Goal: Task Accomplishment & Management: Use online tool/utility

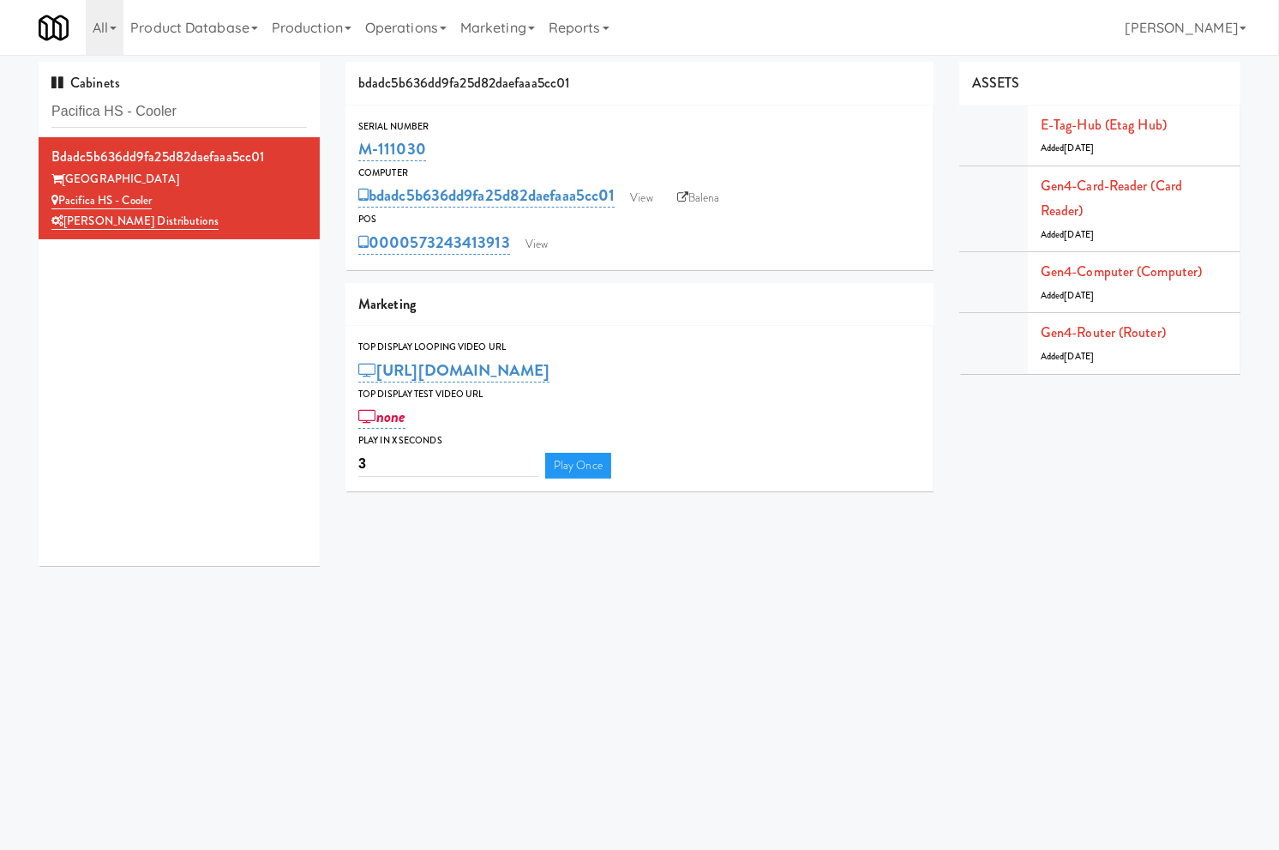
click at [108, 114] on input "Pacifica HS - Cooler" at bounding box center [179, 112] width 256 height 32
type input "eleven10"
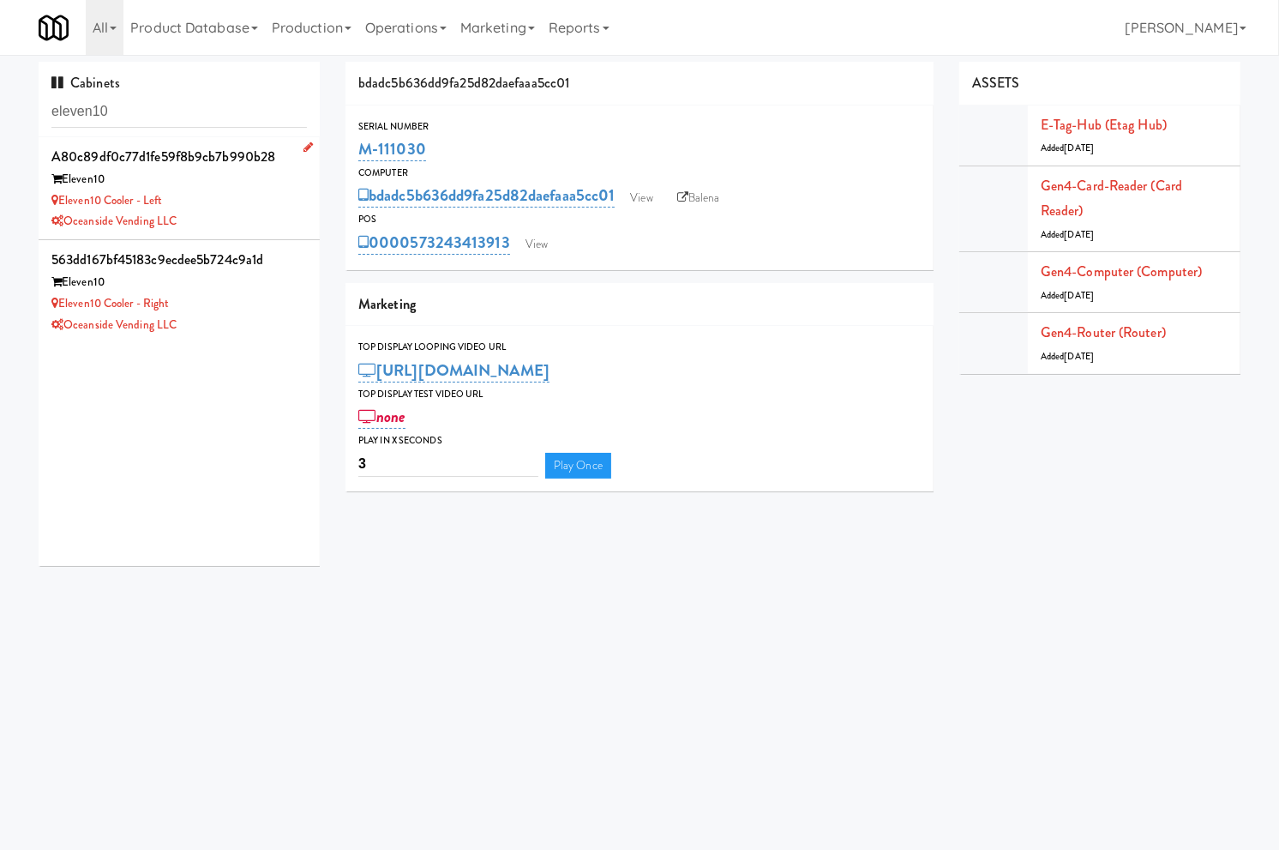
click at [220, 191] on div "Eleven10 Cooler - Left" at bounding box center [179, 200] width 256 height 21
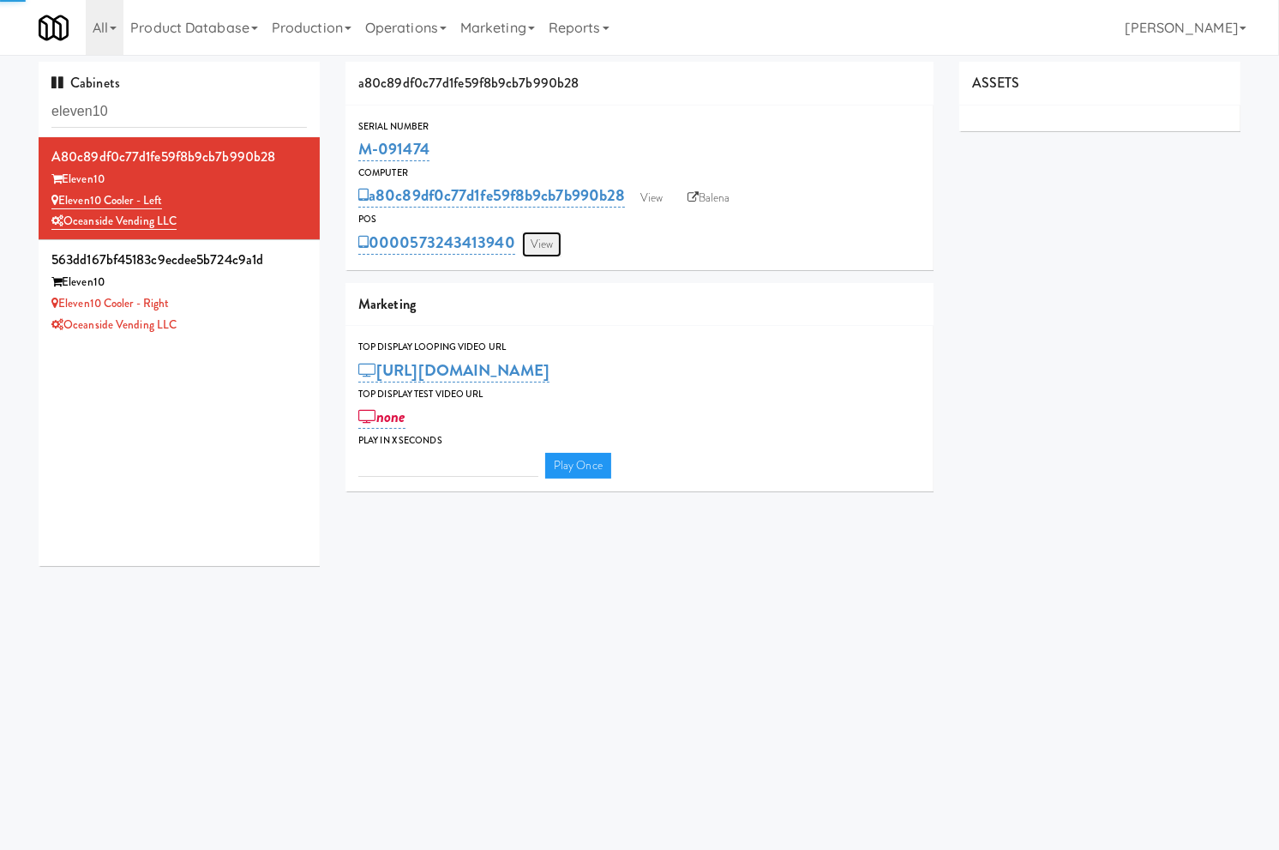
type input "3"
click at [542, 244] on link "View" at bounding box center [541, 245] width 39 height 26
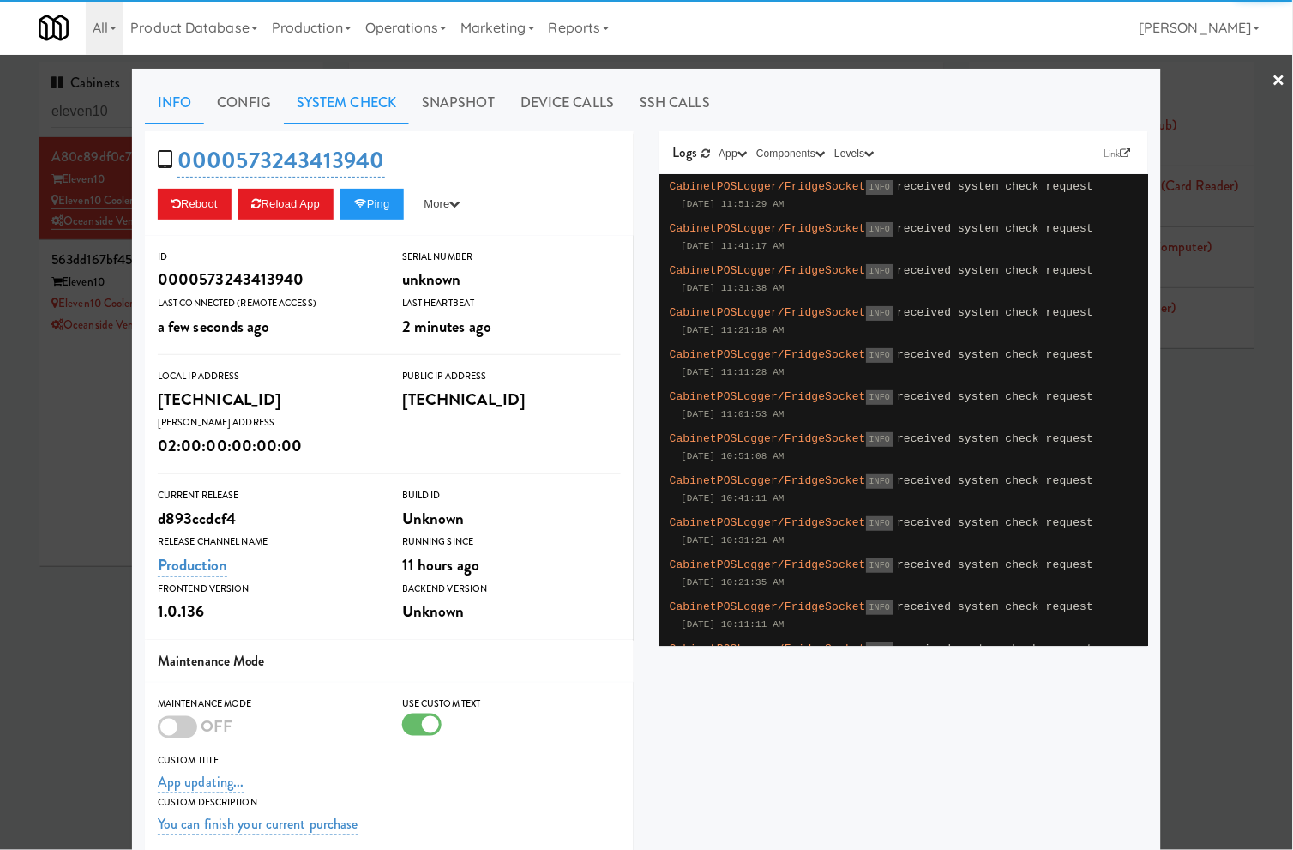
click at [374, 109] on link "System Check" at bounding box center [346, 102] width 125 height 43
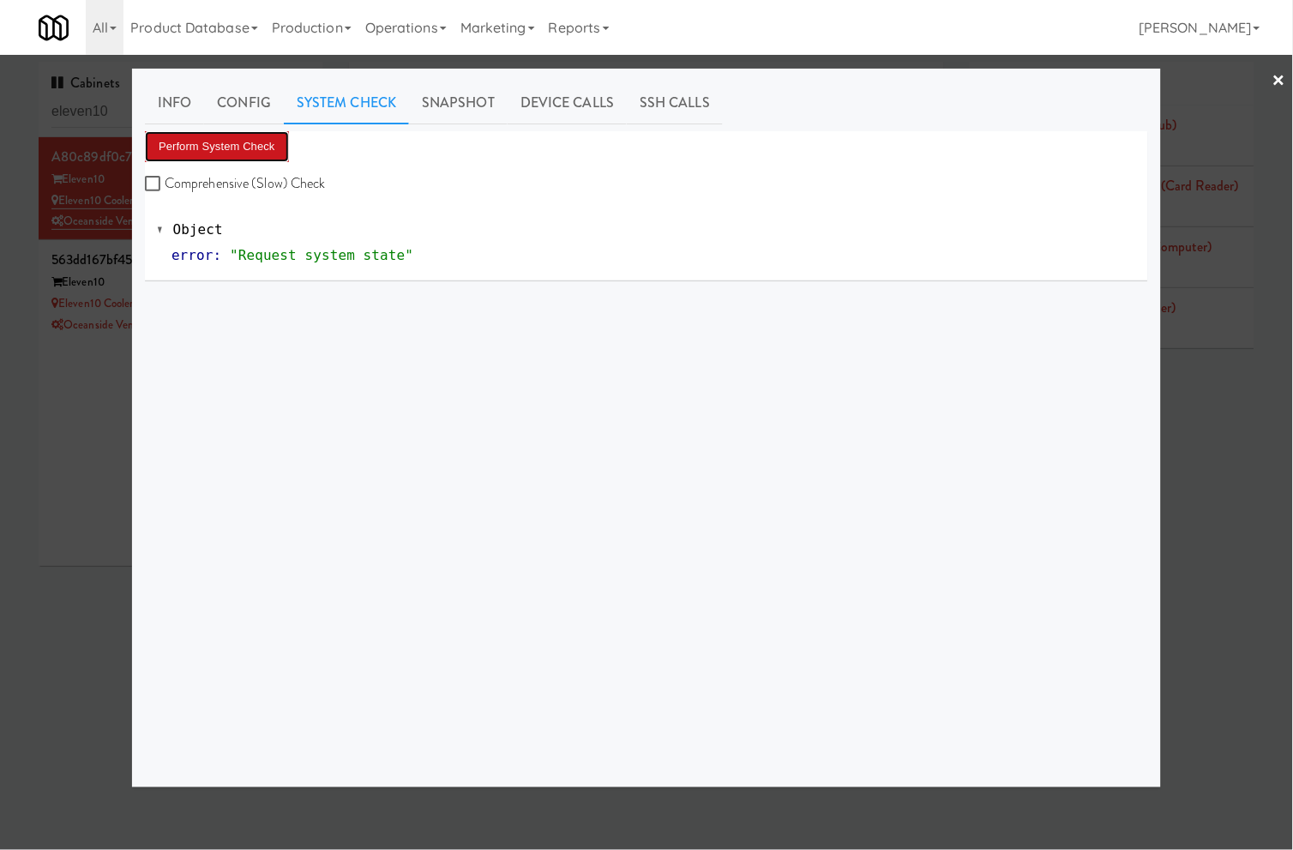
click at [257, 158] on button "Perform System Check" at bounding box center [217, 146] width 144 height 31
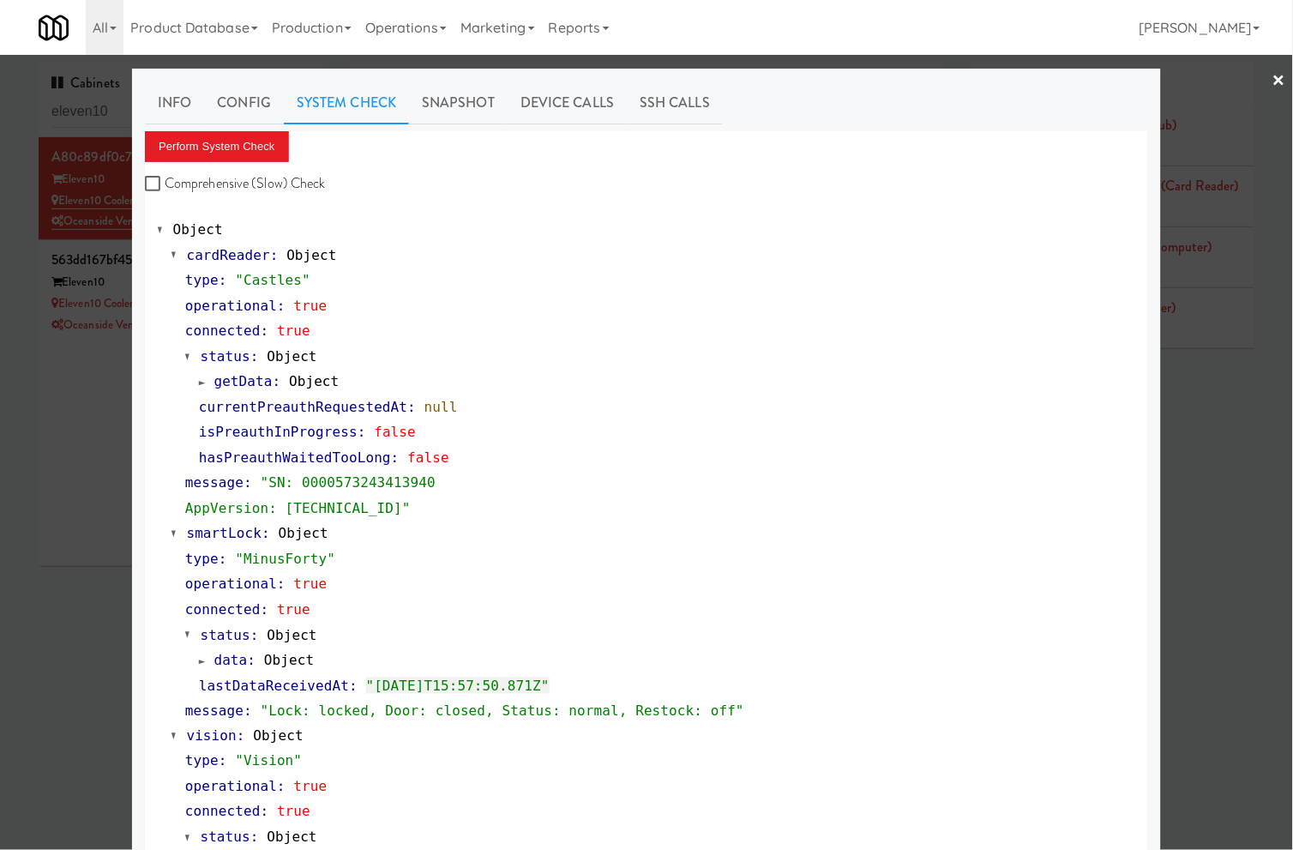
click at [30, 400] on div at bounding box center [646, 425] width 1293 height 850
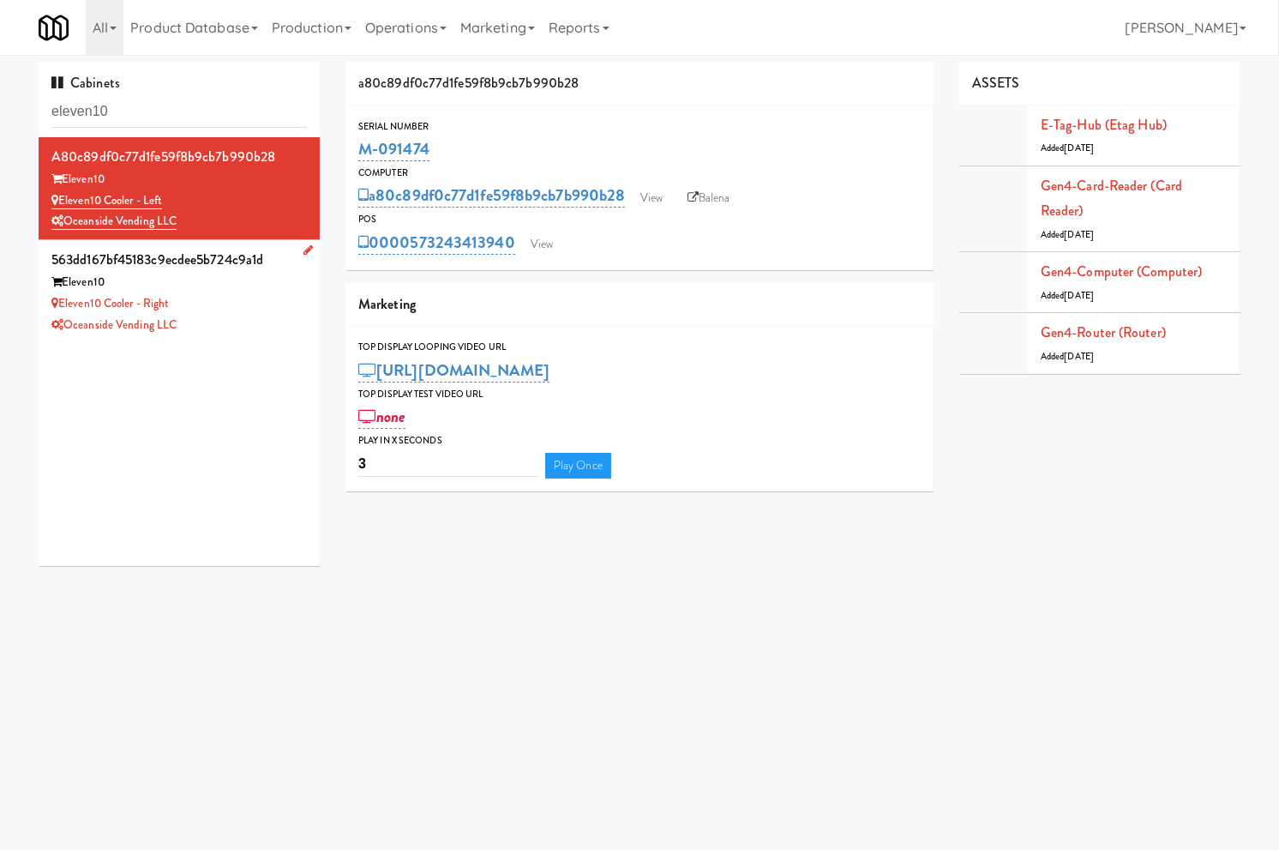
click at [256, 328] on div "Oceanside Vending LLC" at bounding box center [179, 325] width 256 height 21
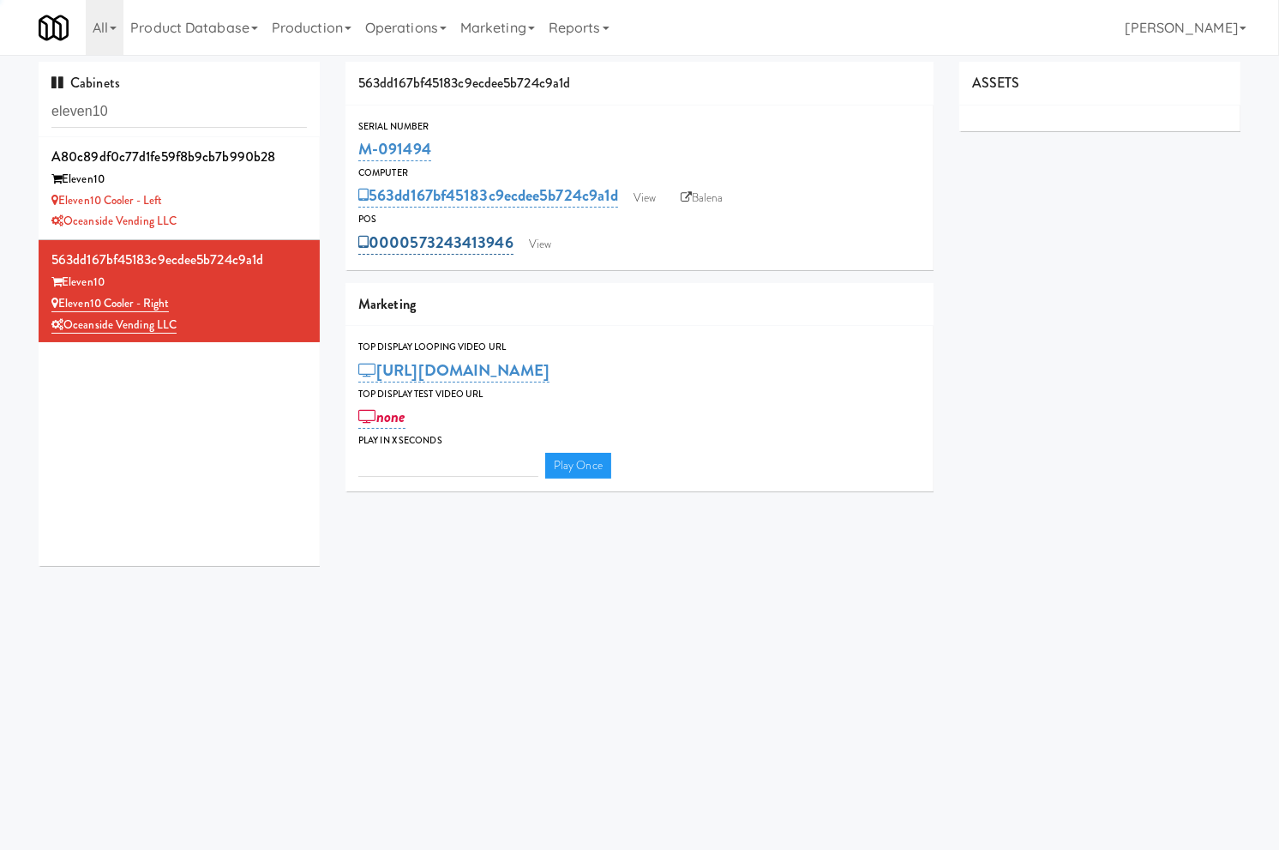
type input "3"
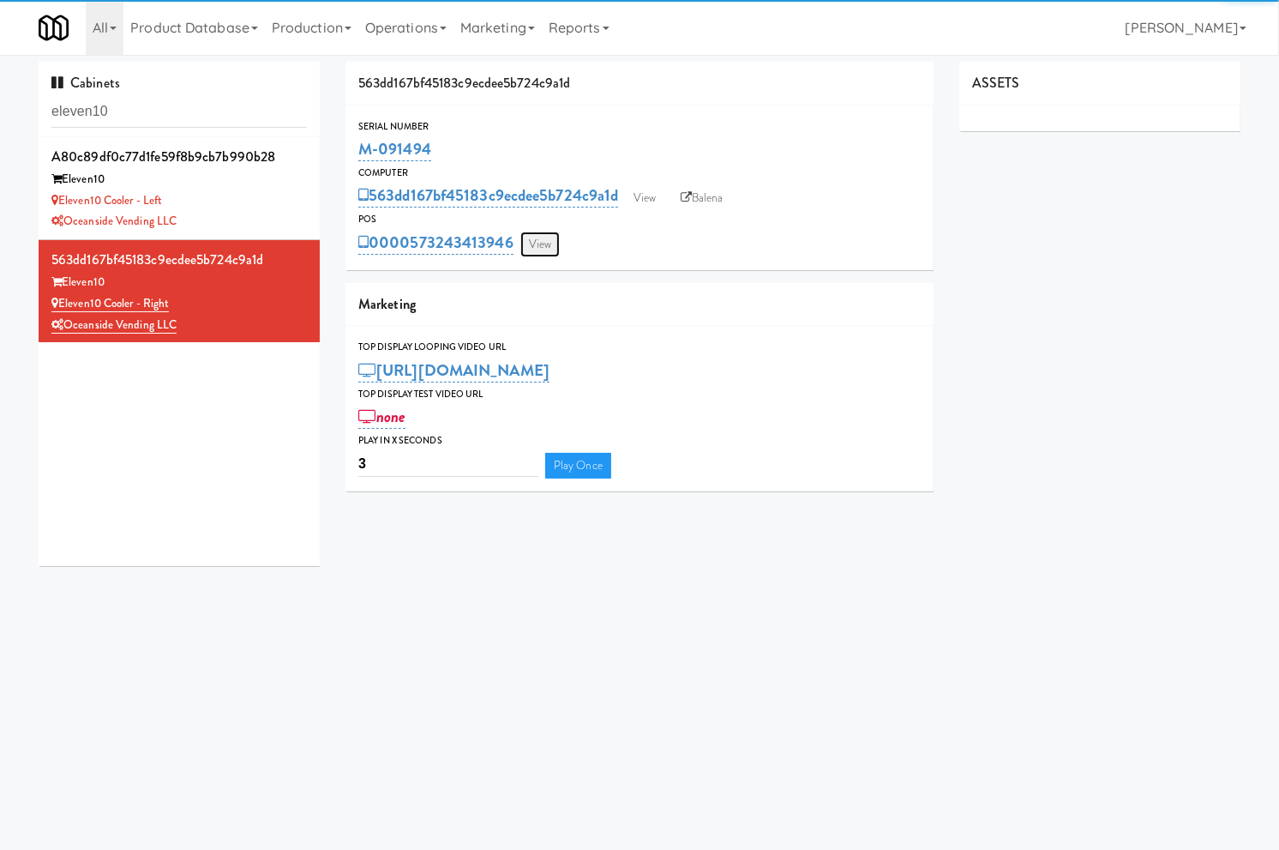
click at [523, 238] on link "View" at bounding box center [540, 245] width 39 height 26
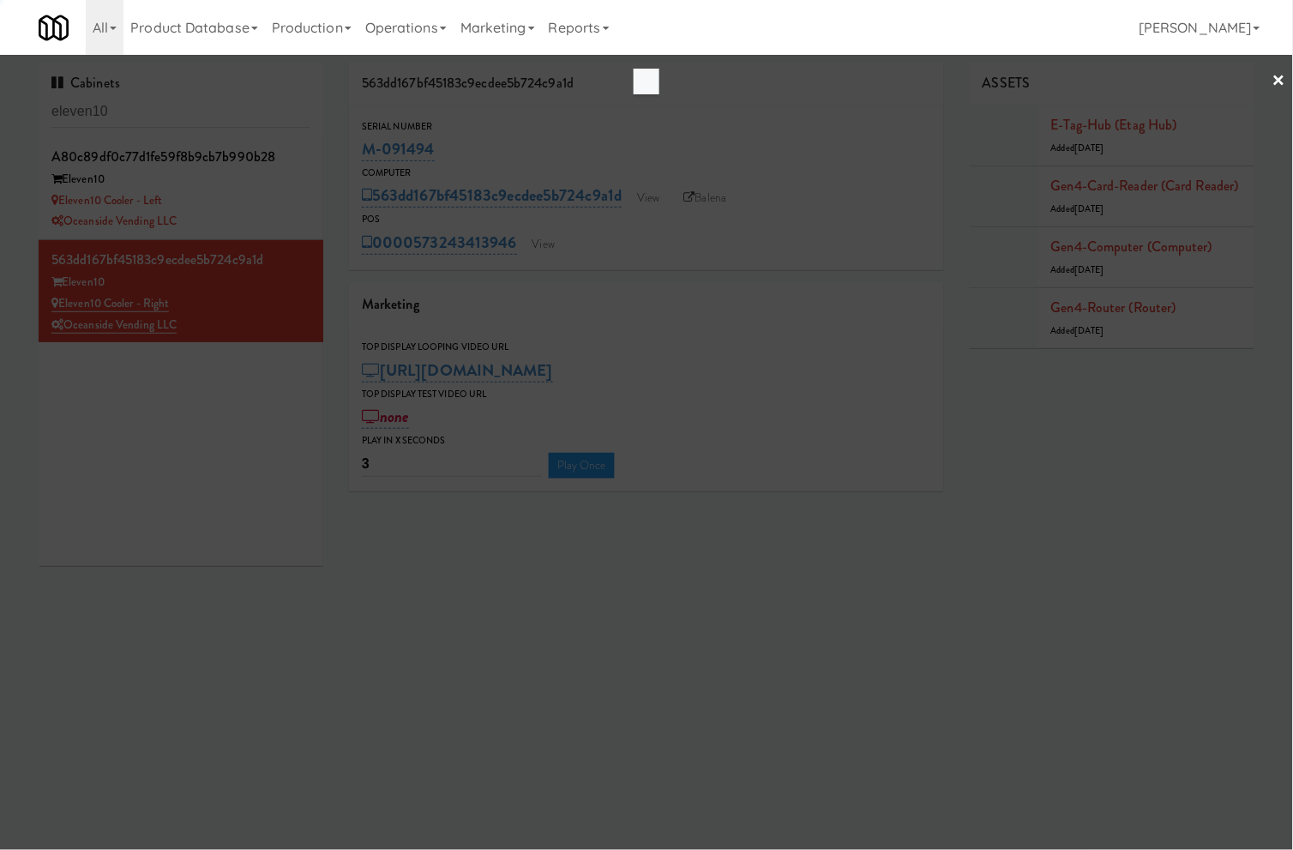
click at [528, 238] on div "×" at bounding box center [646, 425] width 1293 height 850
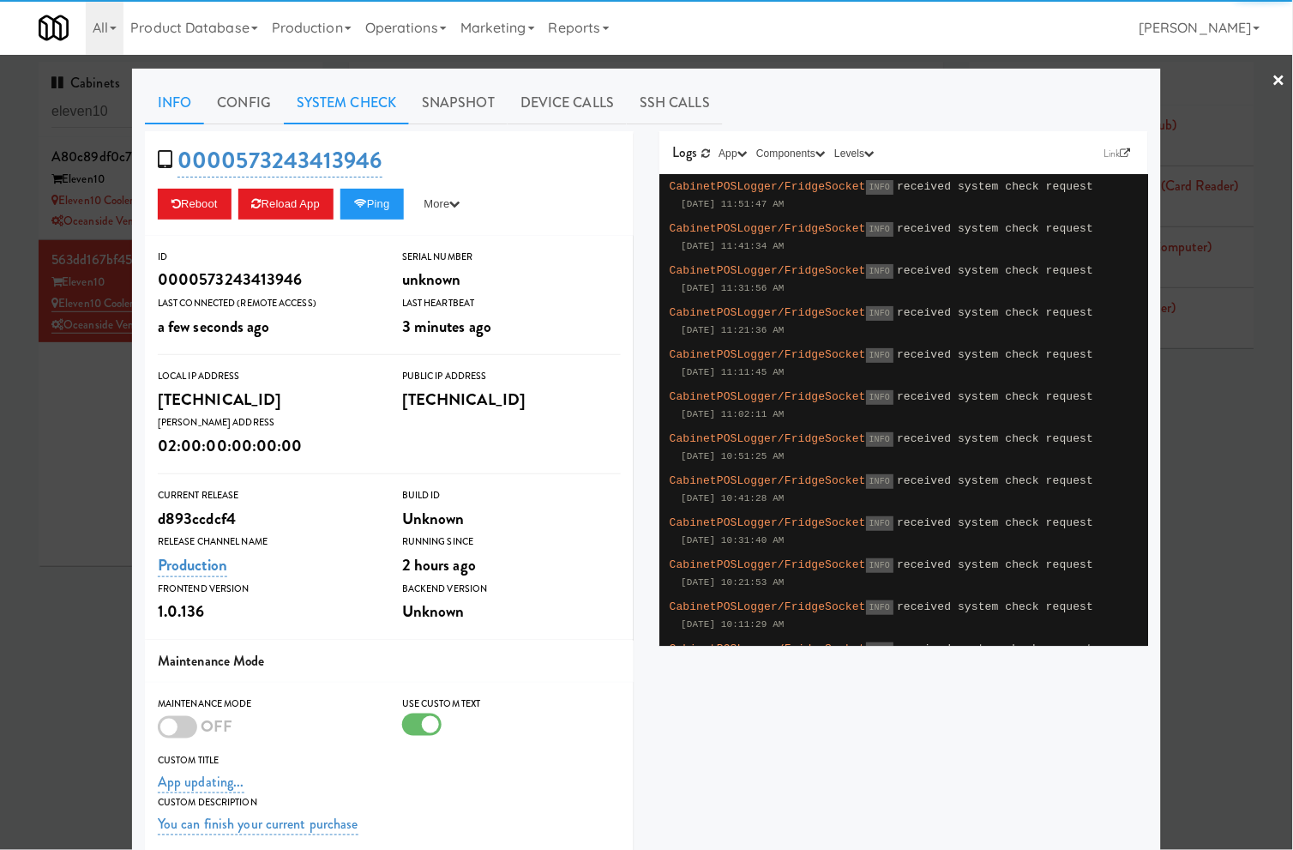
click at [337, 113] on link "System Check" at bounding box center [346, 102] width 125 height 43
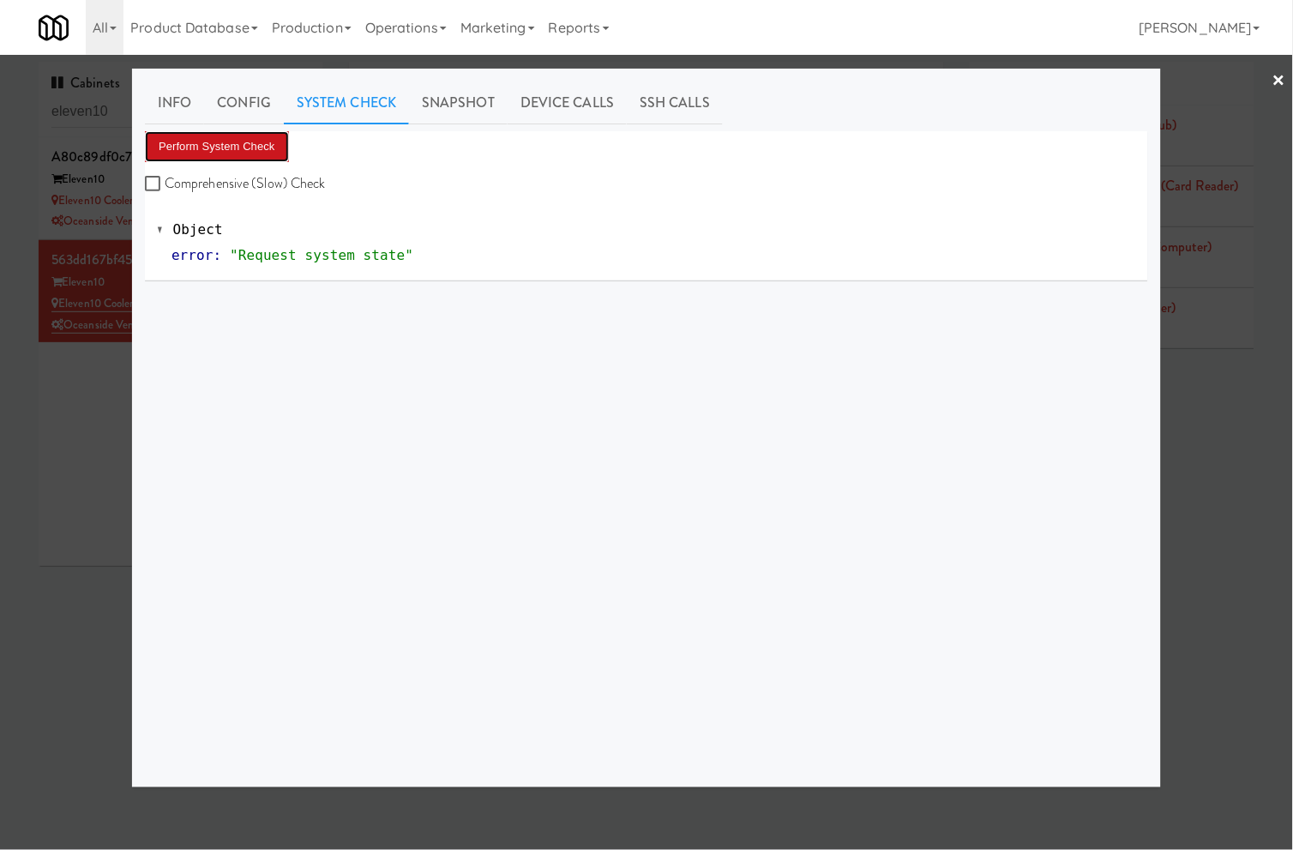
click at [227, 149] on button "Perform System Check" at bounding box center [217, 146] width 144 height 31
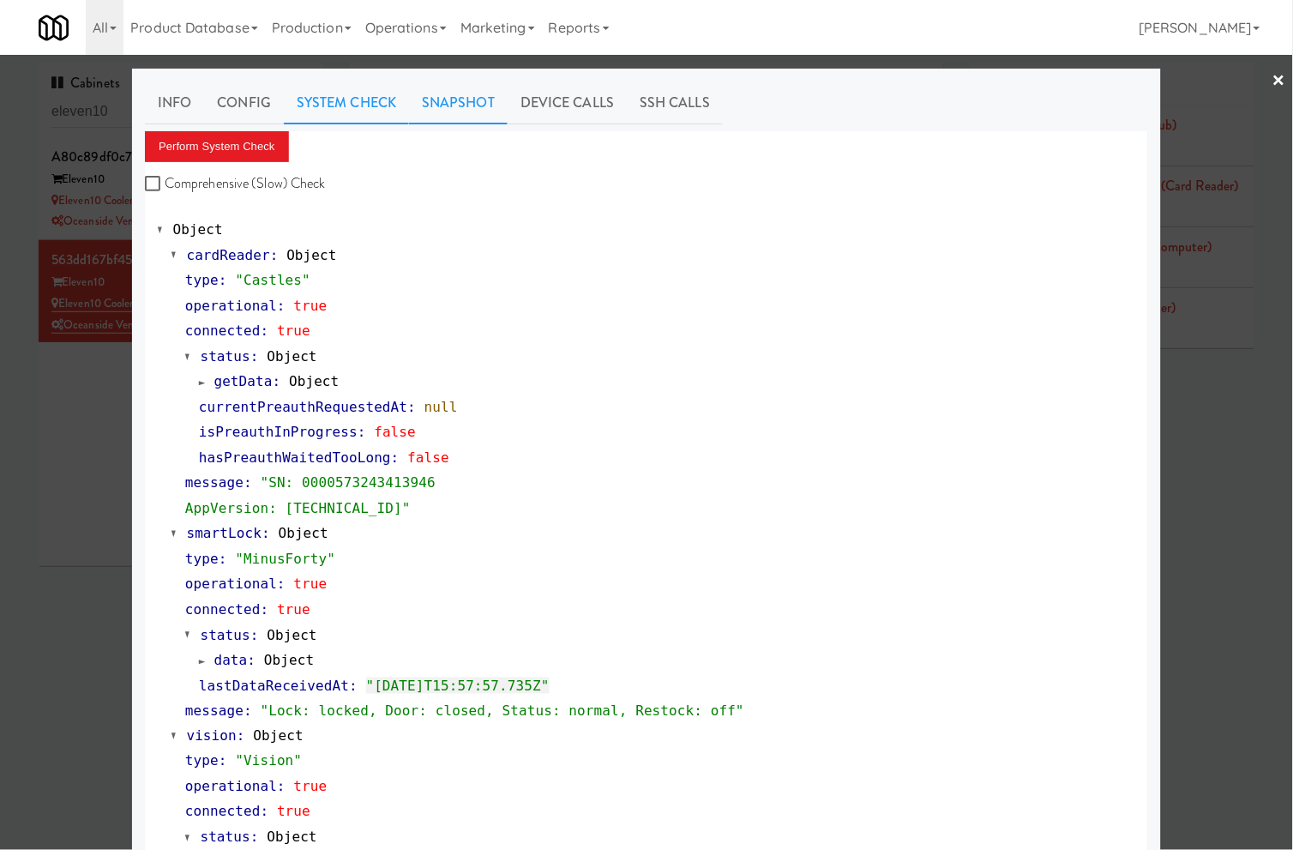
click at [461, 111] on link "Snapshot" at bounding box center [458, 102] width 99 height 43
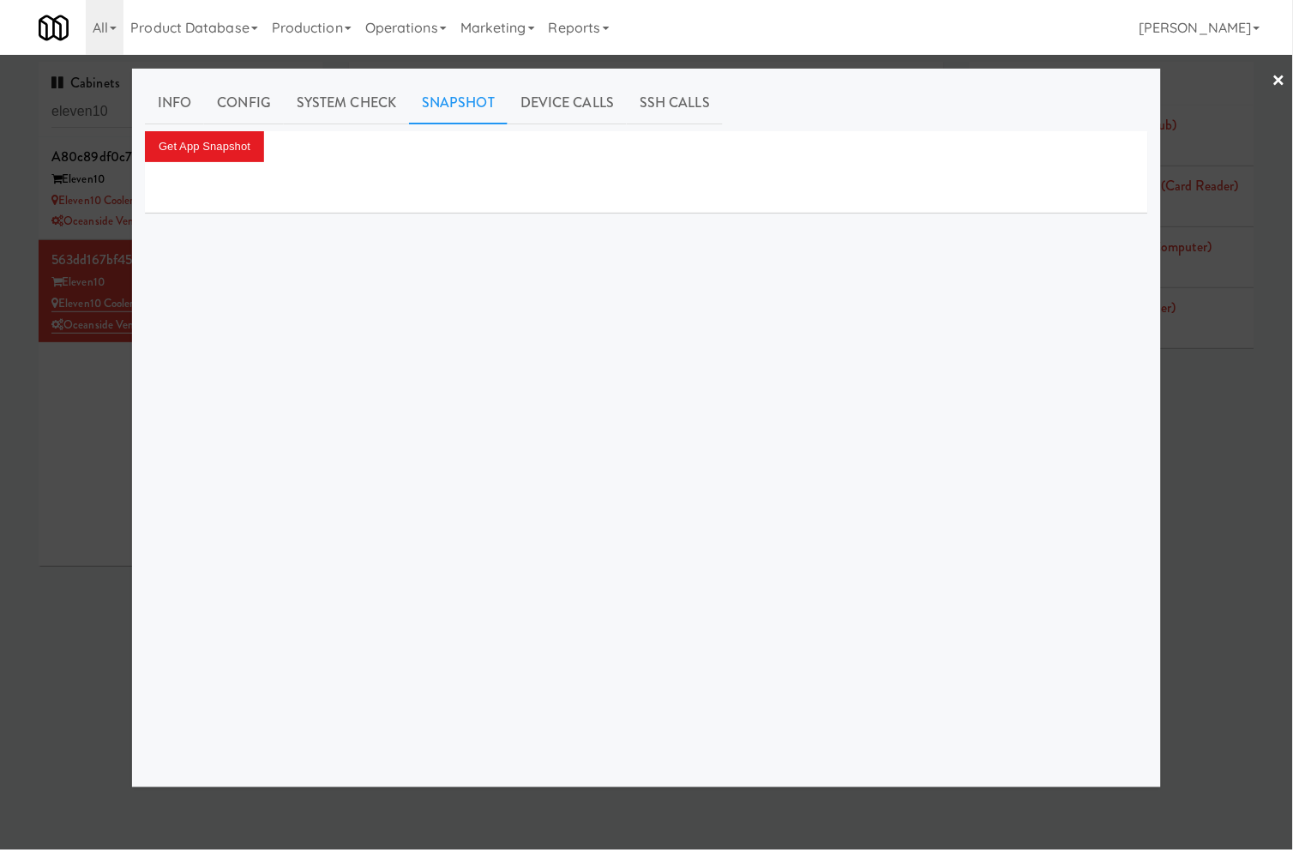
click at [268, 140] on div "Get App Snapshot" at bounding box center [646, 146] width 1003 height 31
click at [256, 140] on button "Get App Snapshot" at bounding box center [204, 146] width 119 height 31
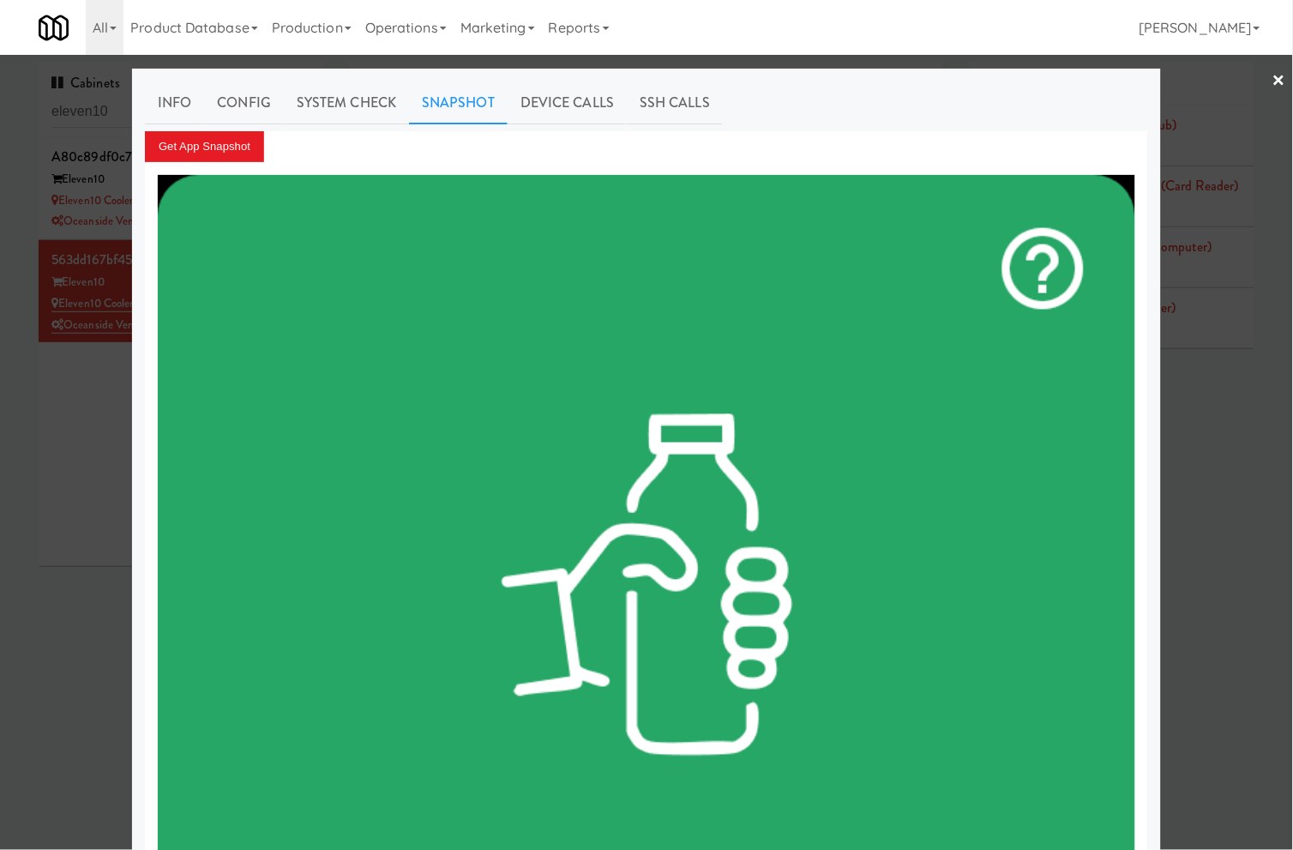
click at [73, 391] on div at bounding box center [646, 425] width 1293 height 850
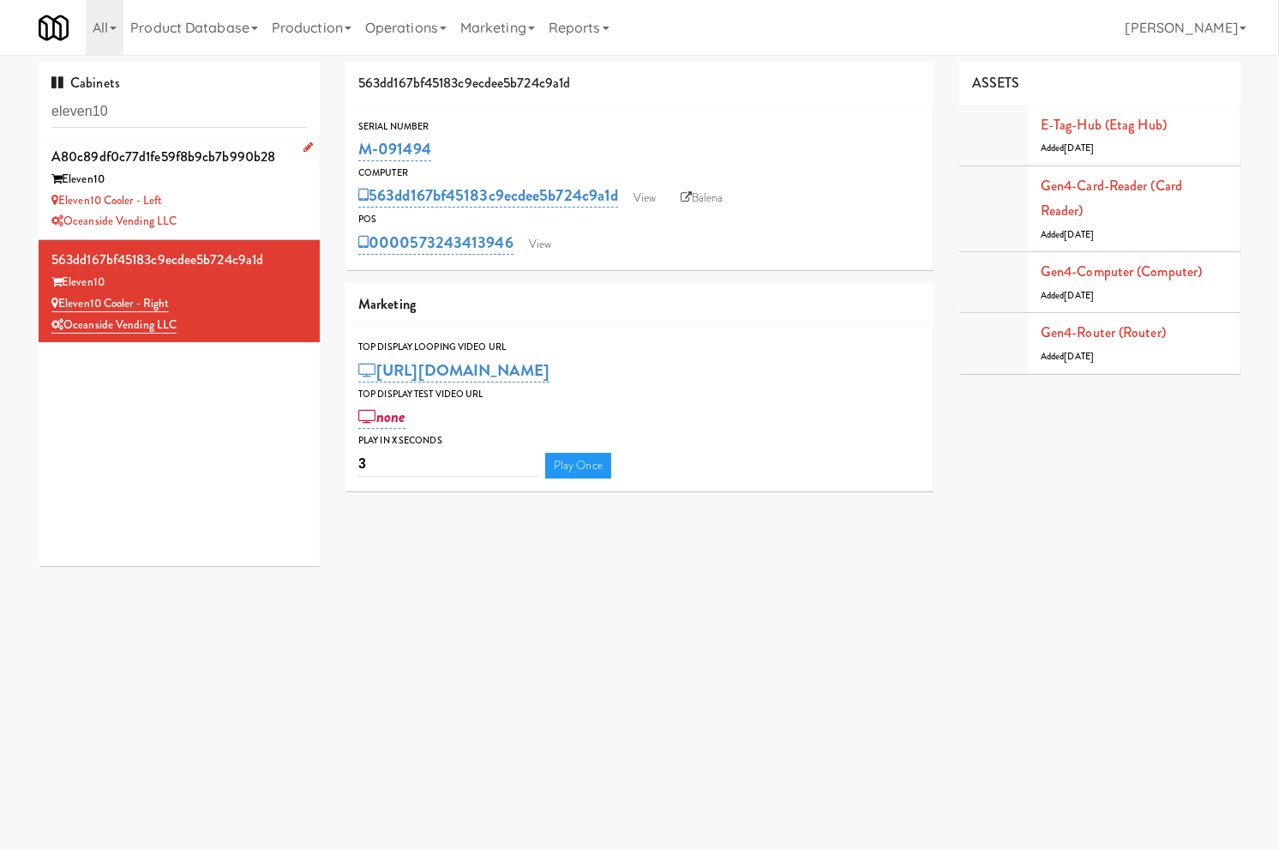
click at [225, 203] on div "Eleven10 Cooler - Left" at bounding box center [179, 200] width 256 height 21
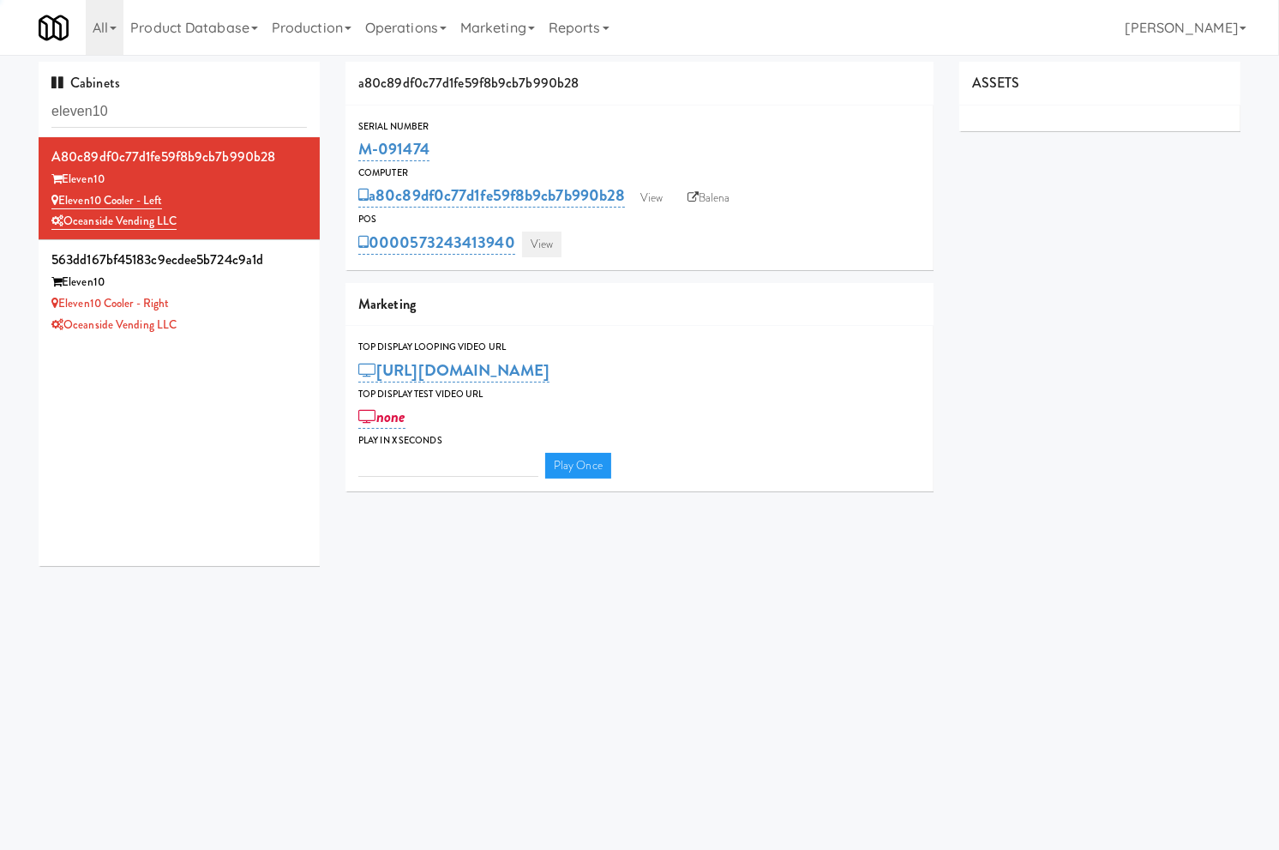
type input "3"
click at [545, 245] on link "View" at bounding box center [541, 245] width 39 height 26
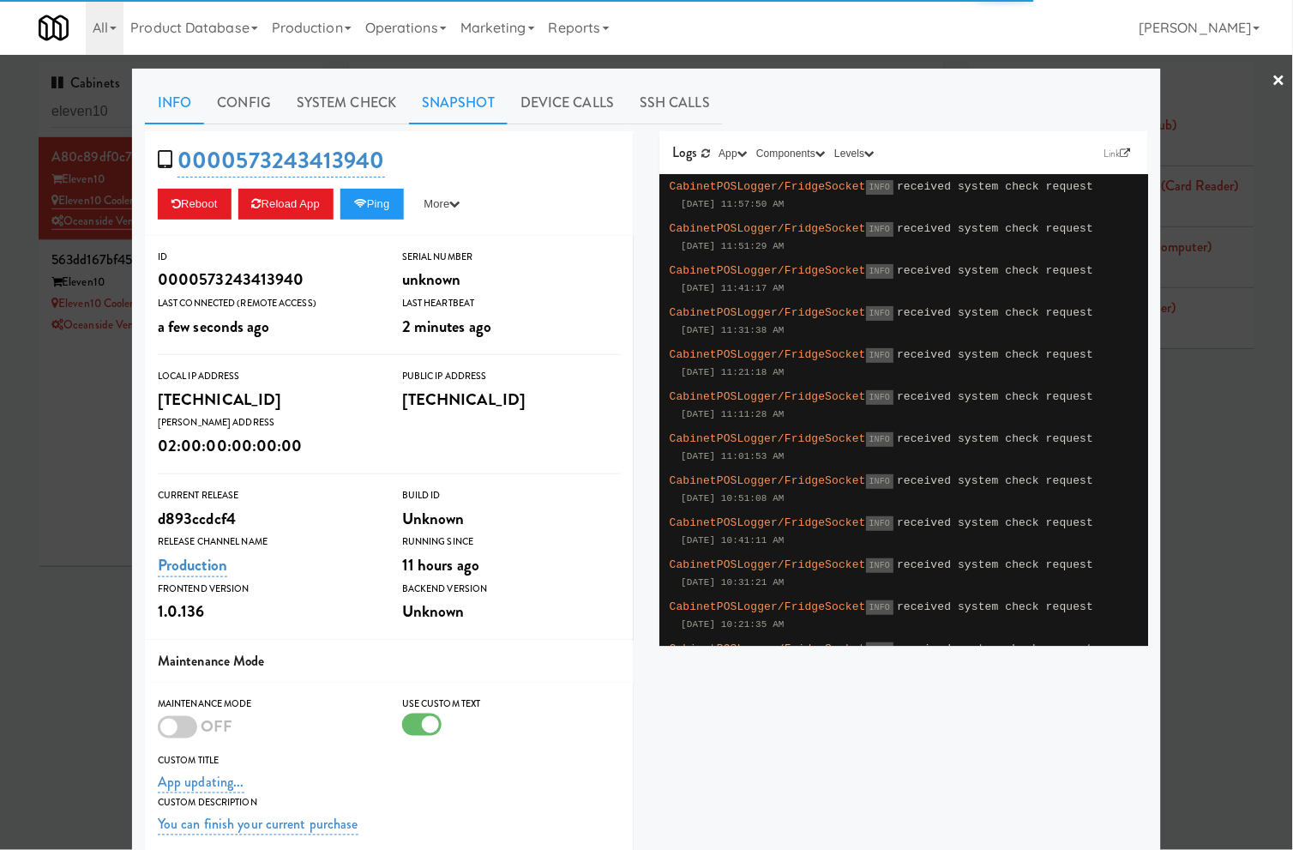
click at [461, 99] on link "Snapshot" at bounding box center [458, 102] width 99 height 43
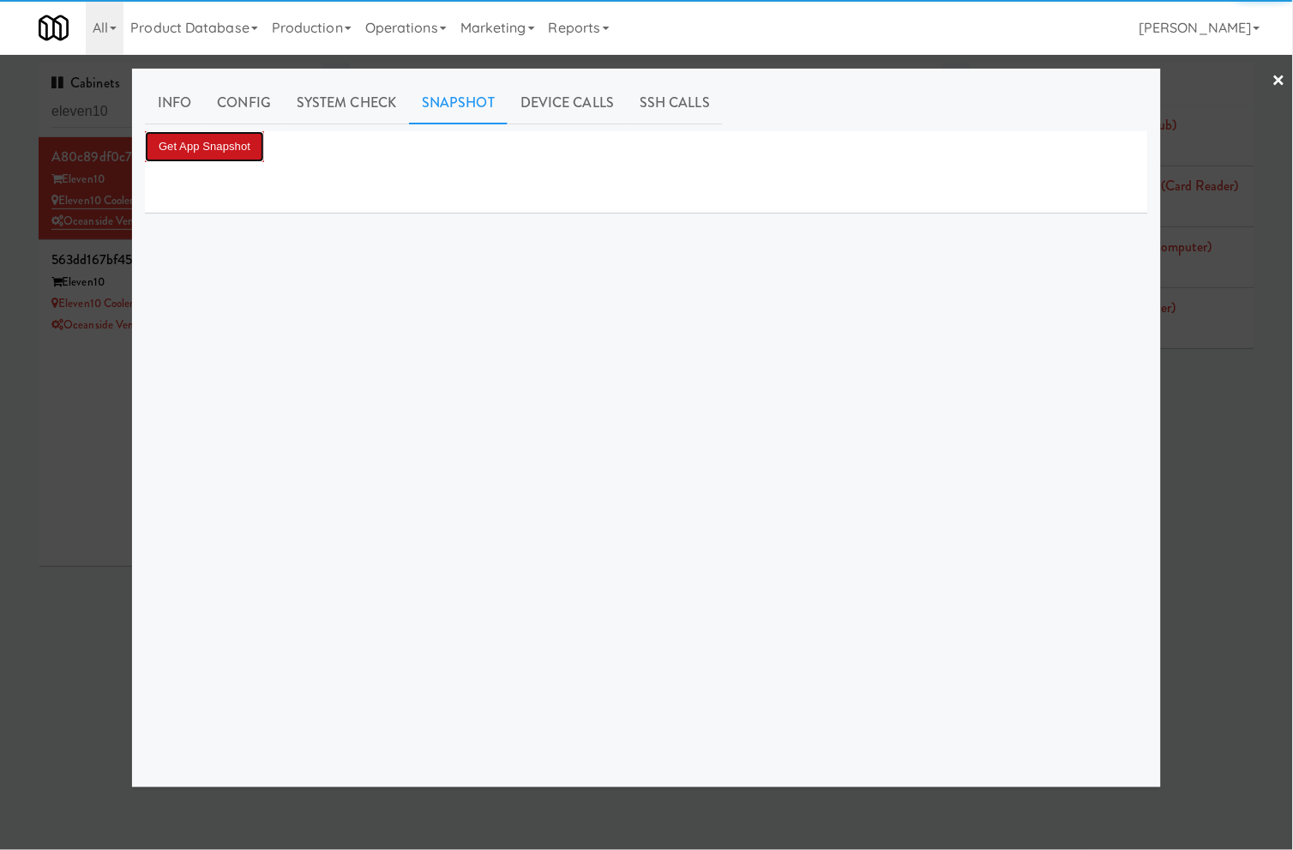
drag, startPoint x: 238, startPoint y: 143, endPoint x: 942, endPoint y: 274, distance: 715.3
click at [249, 147] on button "Get App Snapshot" at bounding box center [204, 146] width 119 height 31
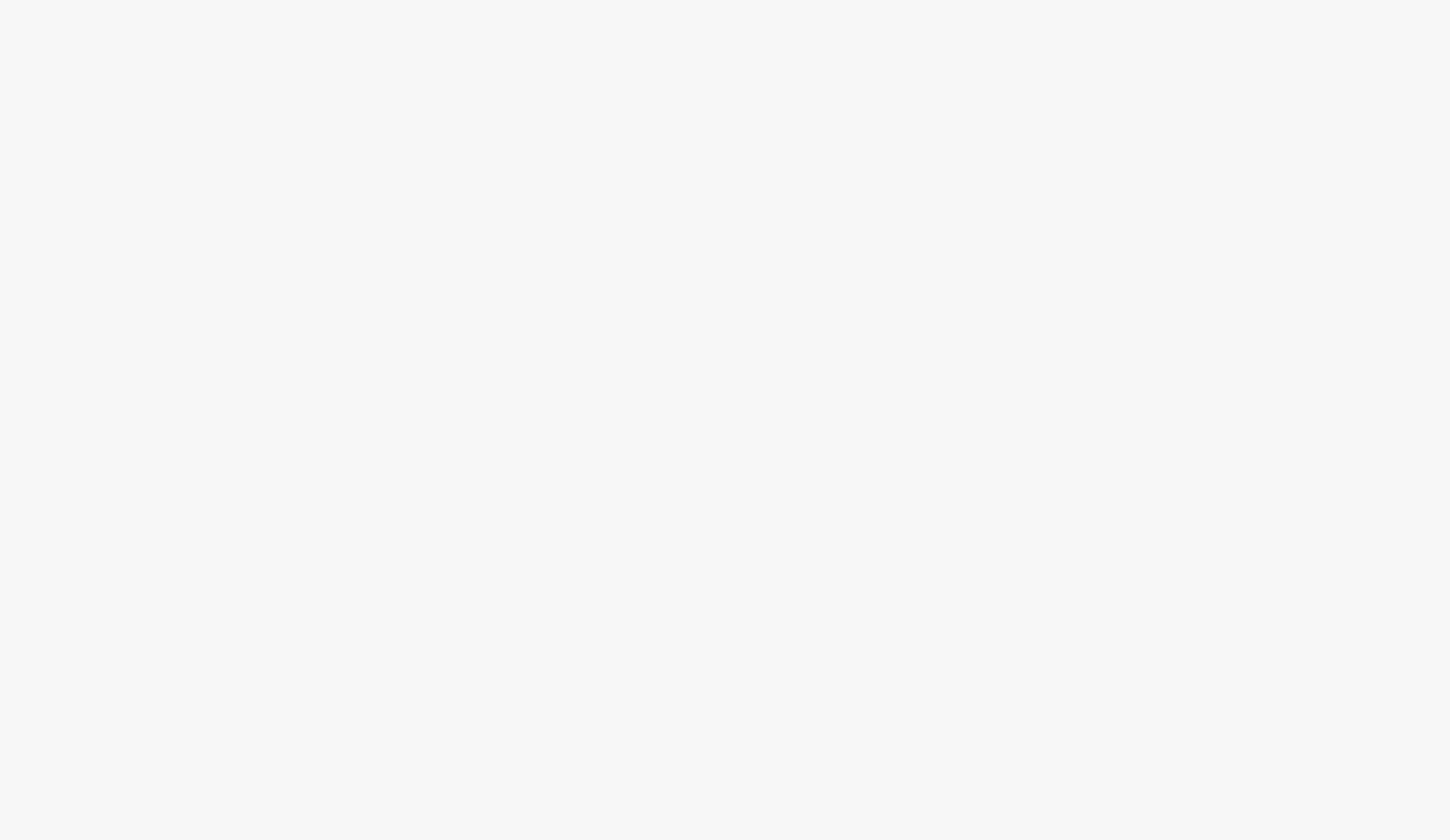
drag, startPoint x: 468, startPoint y: 121, endPoint x: 514, endPoint y: 97, distance: 51.9
click at [469, 119] on body at bounding box center [725, 474] width 1450 height 840
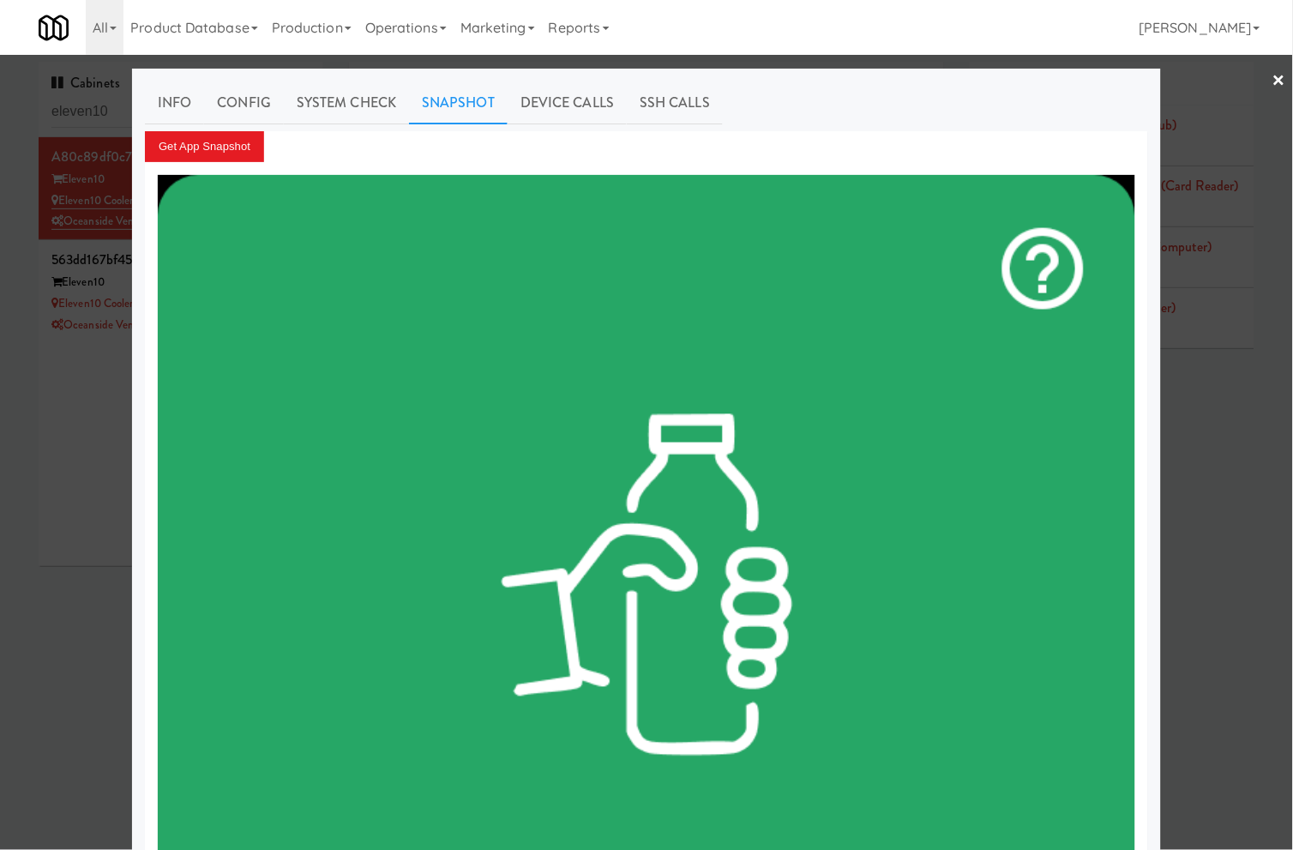
click at [57, 502] on div at bounding box center [646, 425] width 1293 height 850
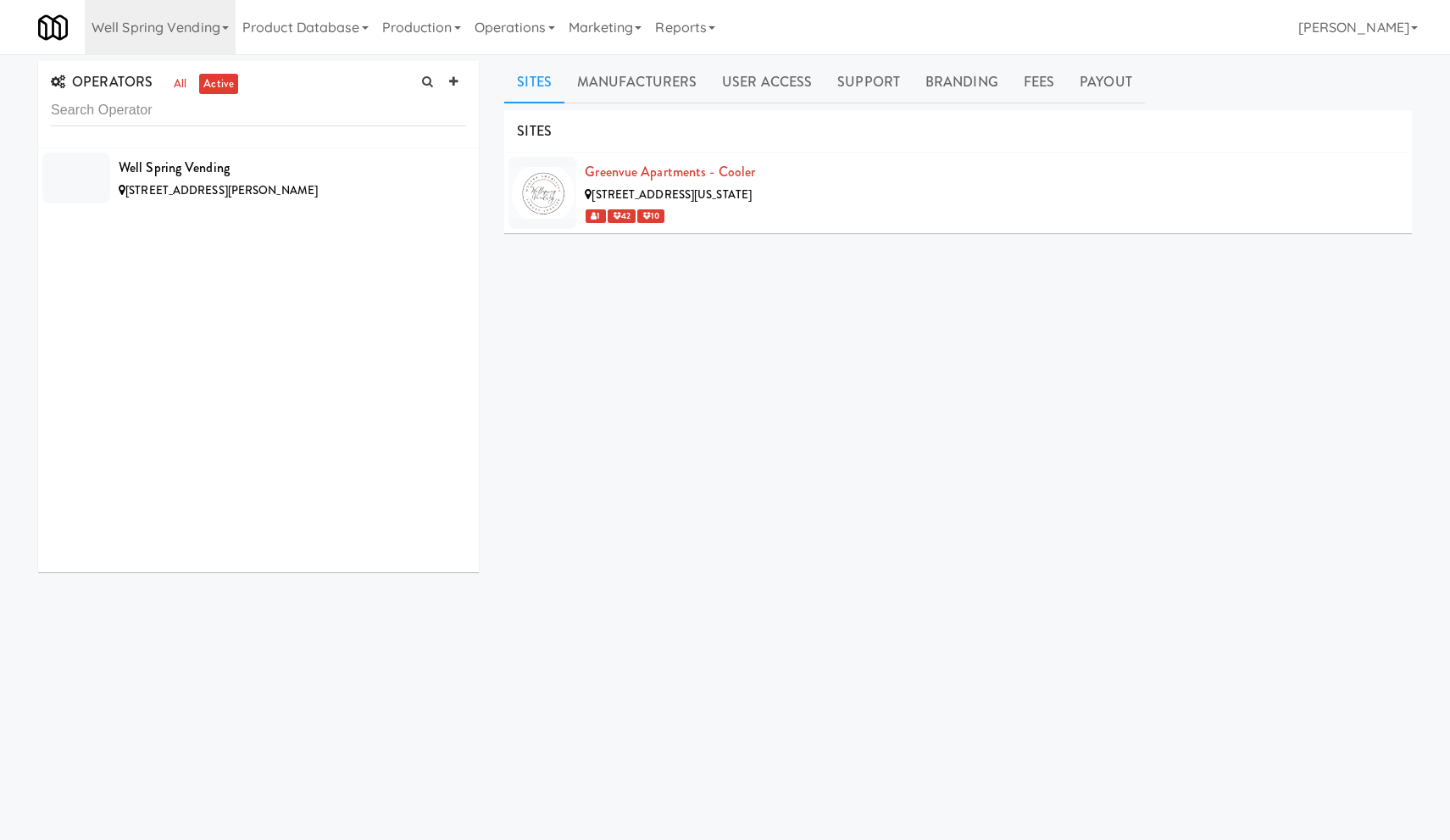
scroll to position [6, 0]
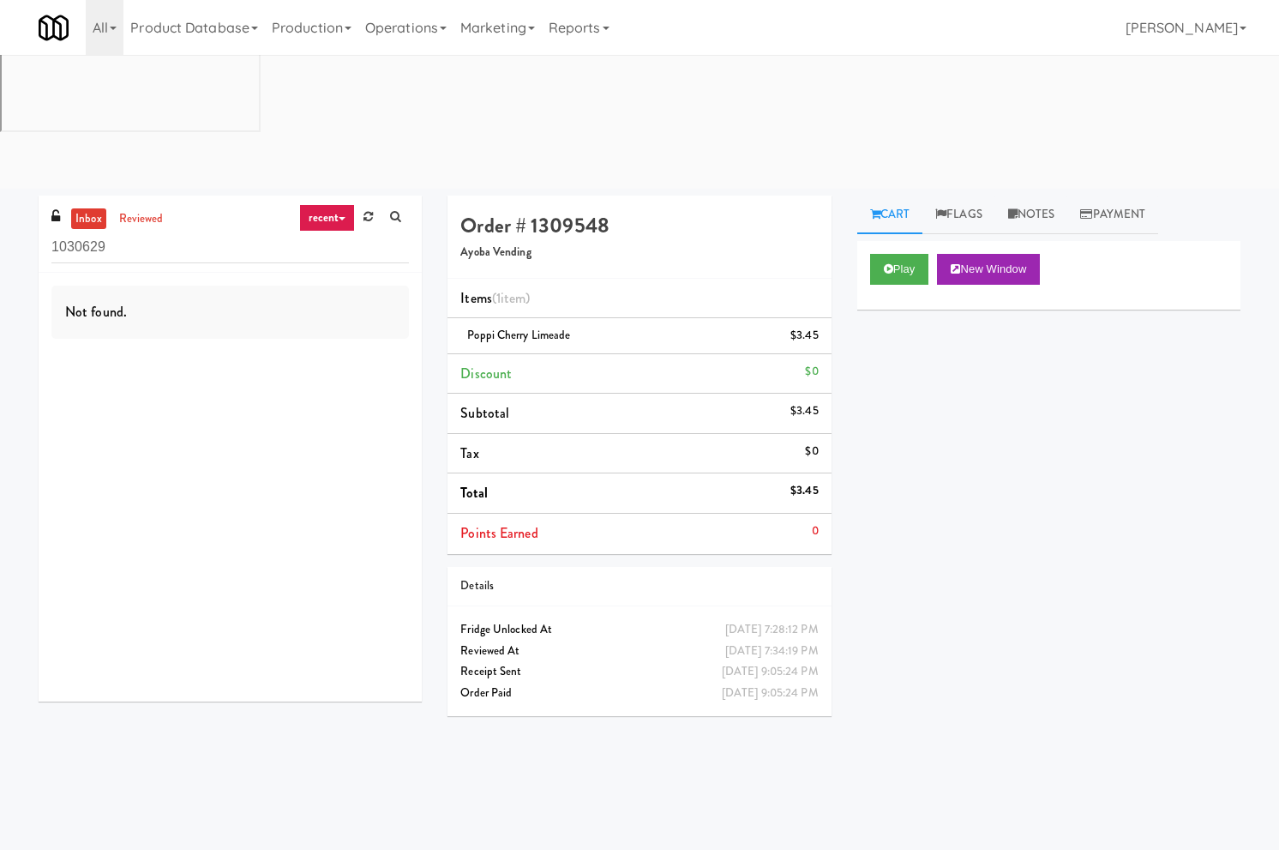
click at [117, 232] on input "1030629" at bounding box center [230, 248] width 358 height 32
type input "ventures"
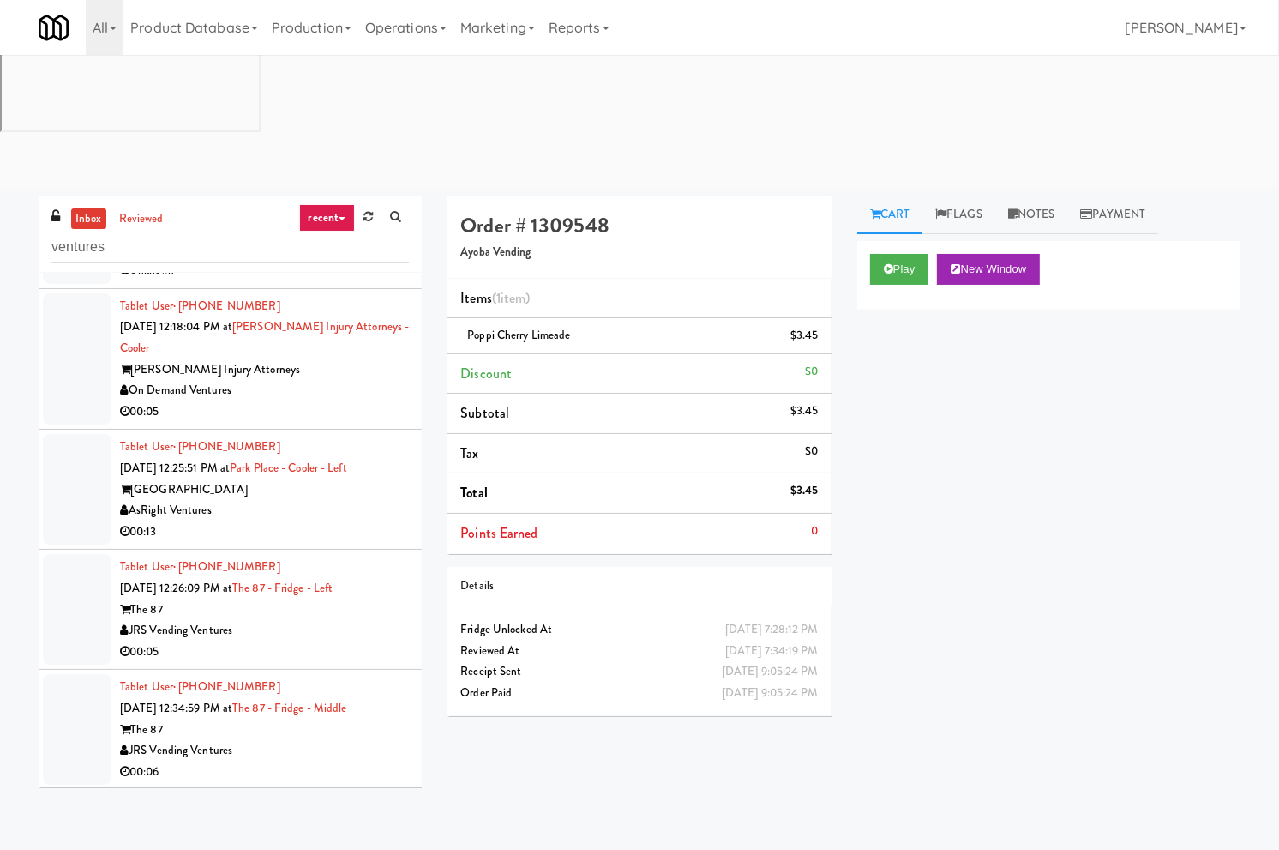
scroll to position [467, 0]
drag, startPoint x: 237, startPoint y: 259, endPoint x: 133, endPoint y: 245, distance: 104.7
click at [133, 378] on div "On Demand Ventures" at bounding box center [264, 388] width 289 height 21
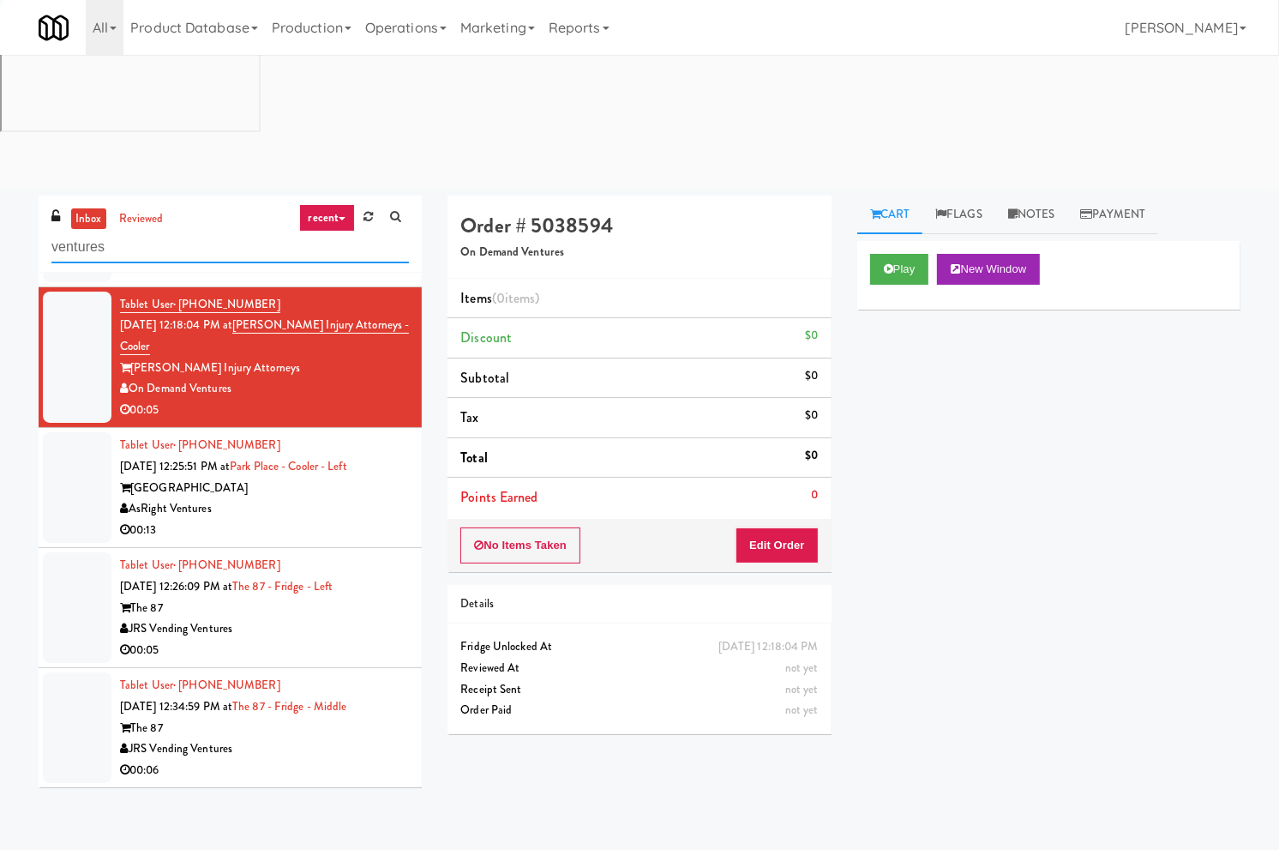
click at [177, 232] on input "ventures" at bounding box center [230, 248] width 358 height 32
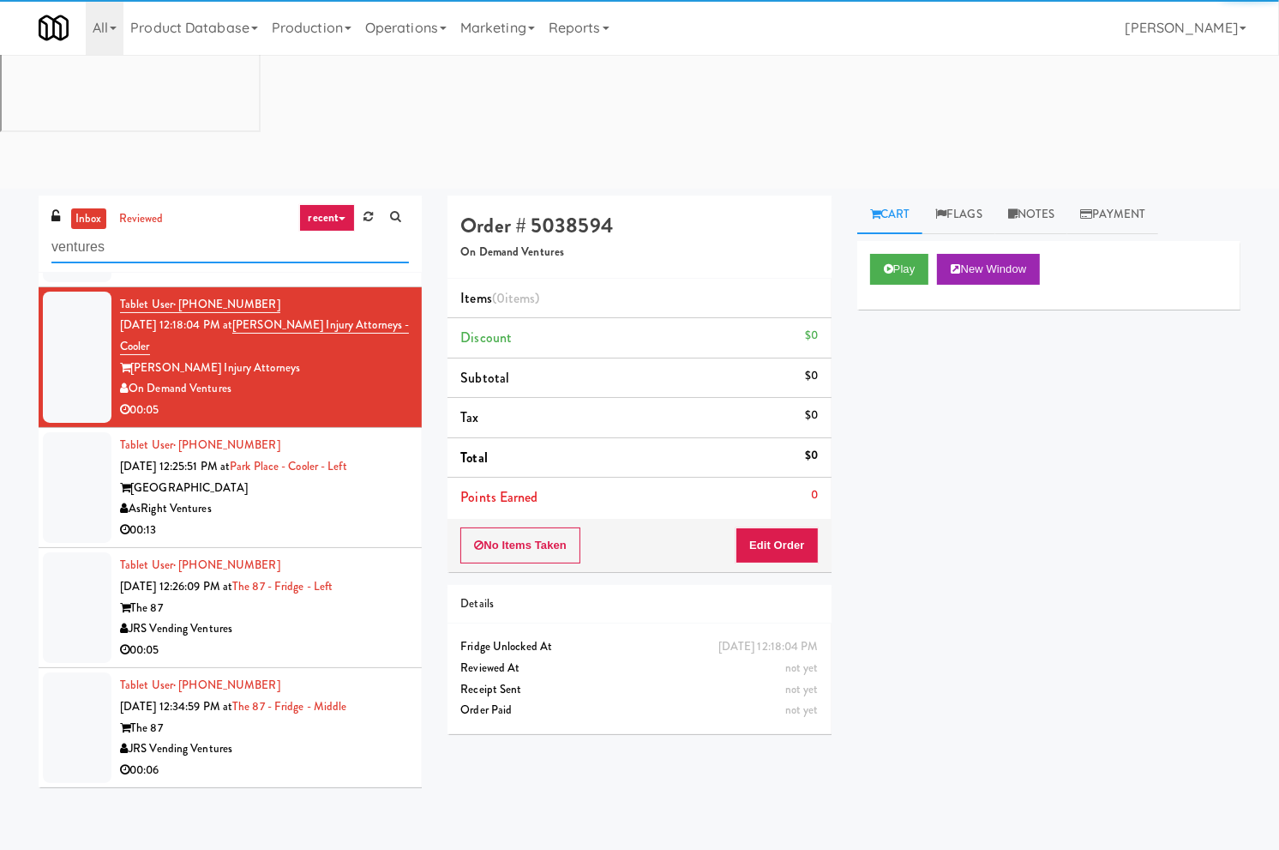
click at [177, 232] on input "ventures" at bounding box center [230, 248] width 358 height 32
paste input "On Demand V"
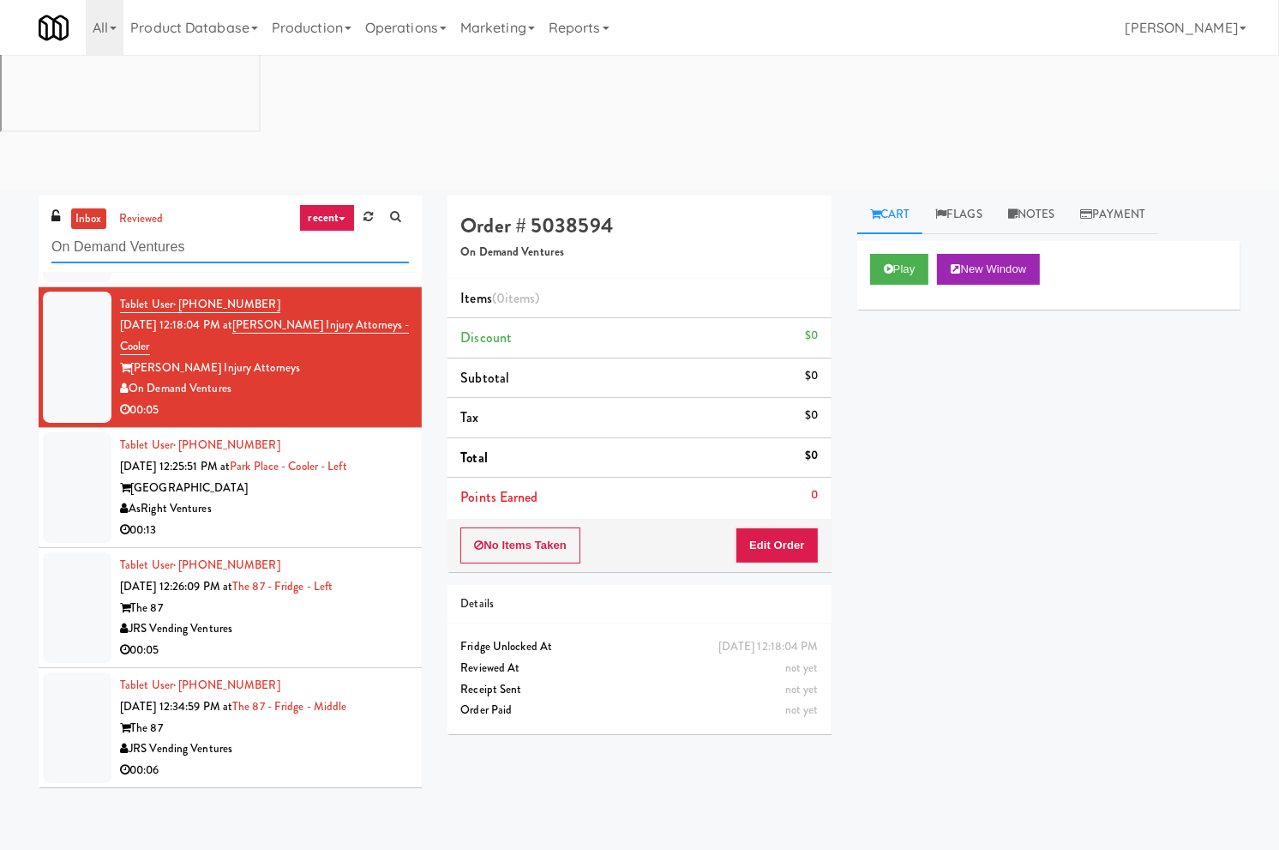
type input "On Demand Ventures"
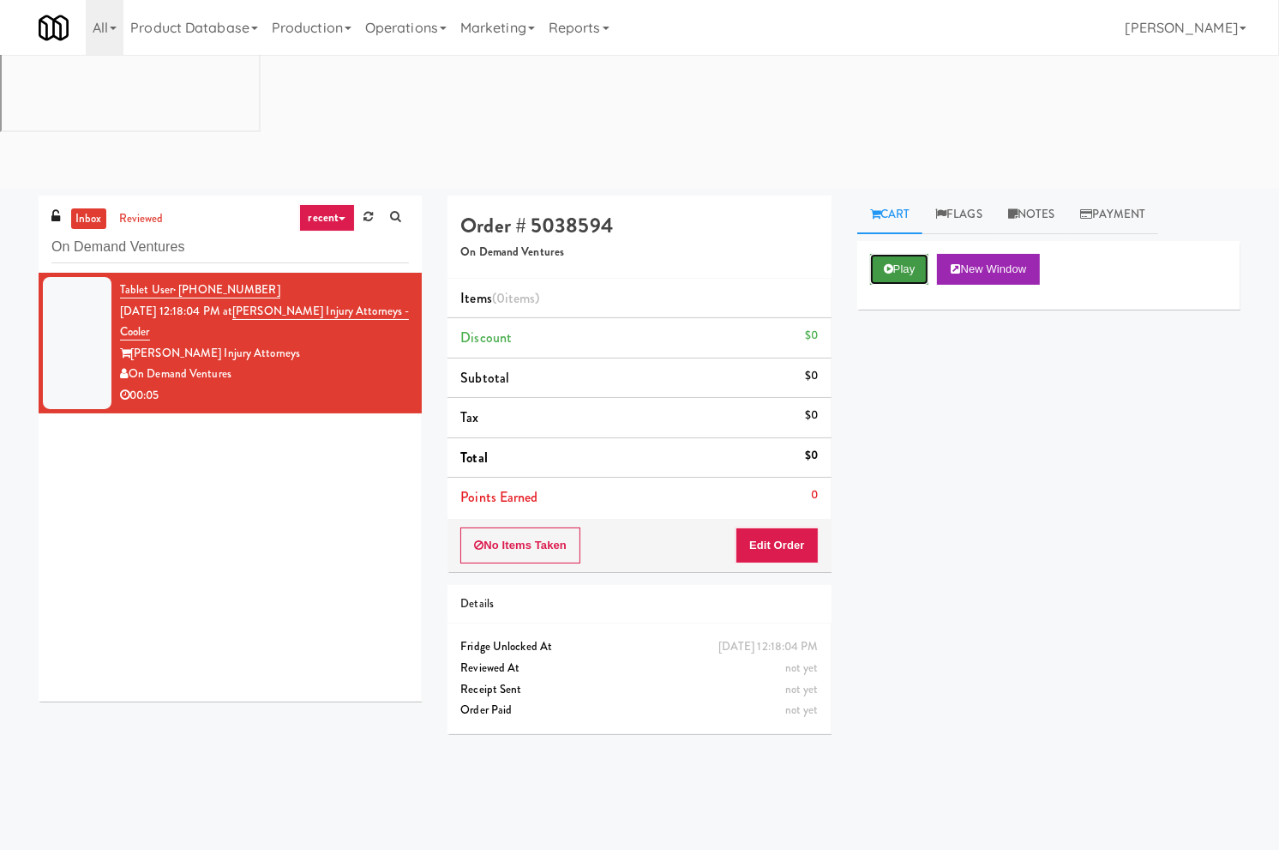
click at [876, 254] on button "Play" at bounding box center [899, 269] width 59 height 31
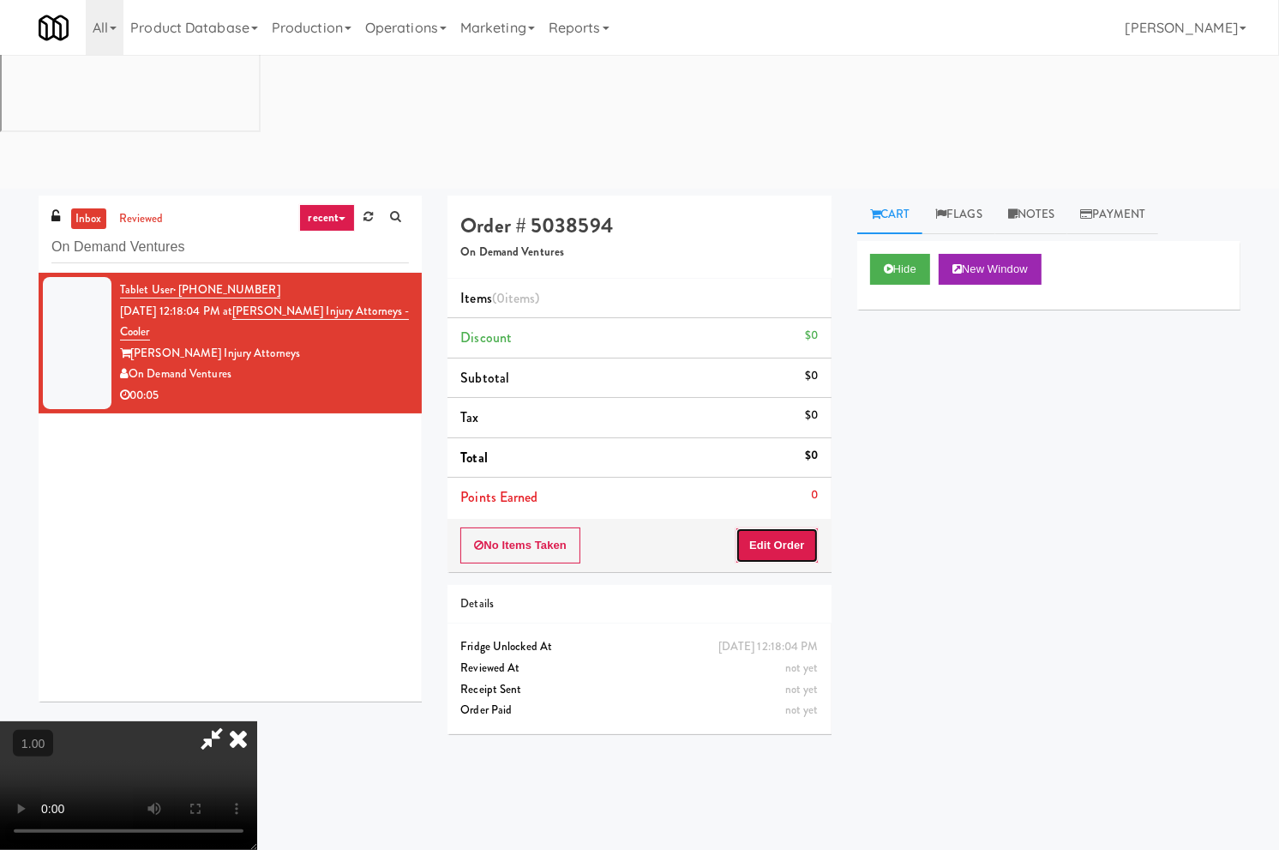
click at [776, 527] on button "Edit Order" at bounding box center [777, 545] width 83 height 36
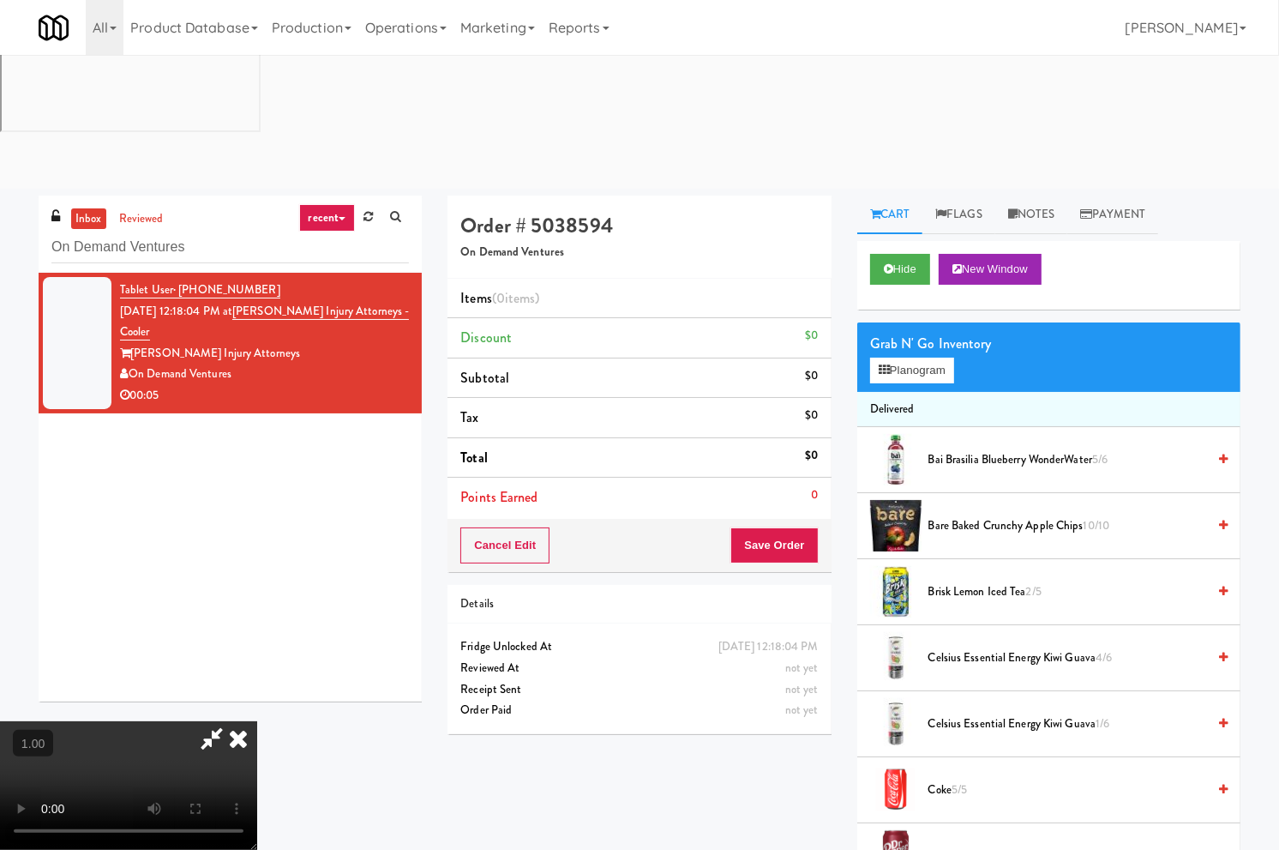
click at [257, 721] on video at bounding box center [128, 785] width 257 height 129
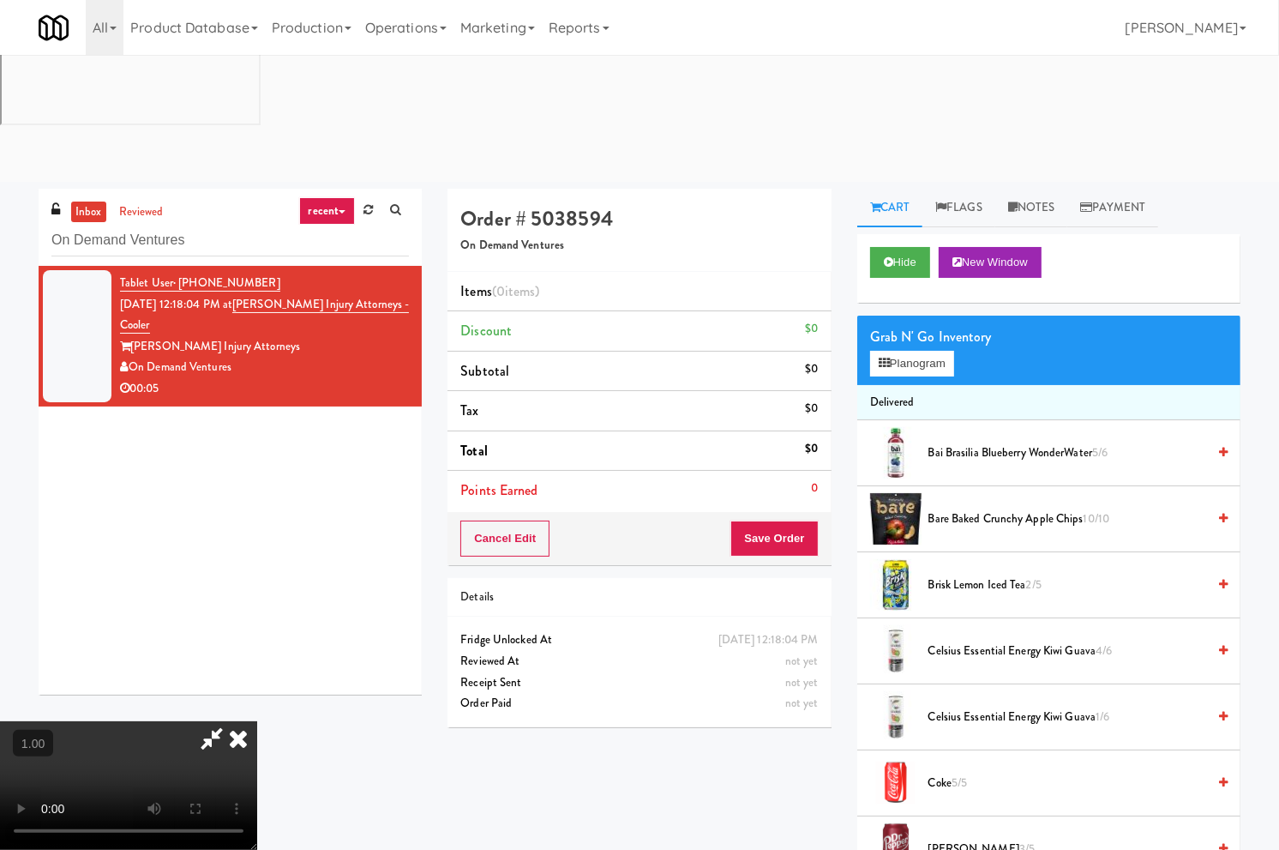
scroll to position [55, 0]
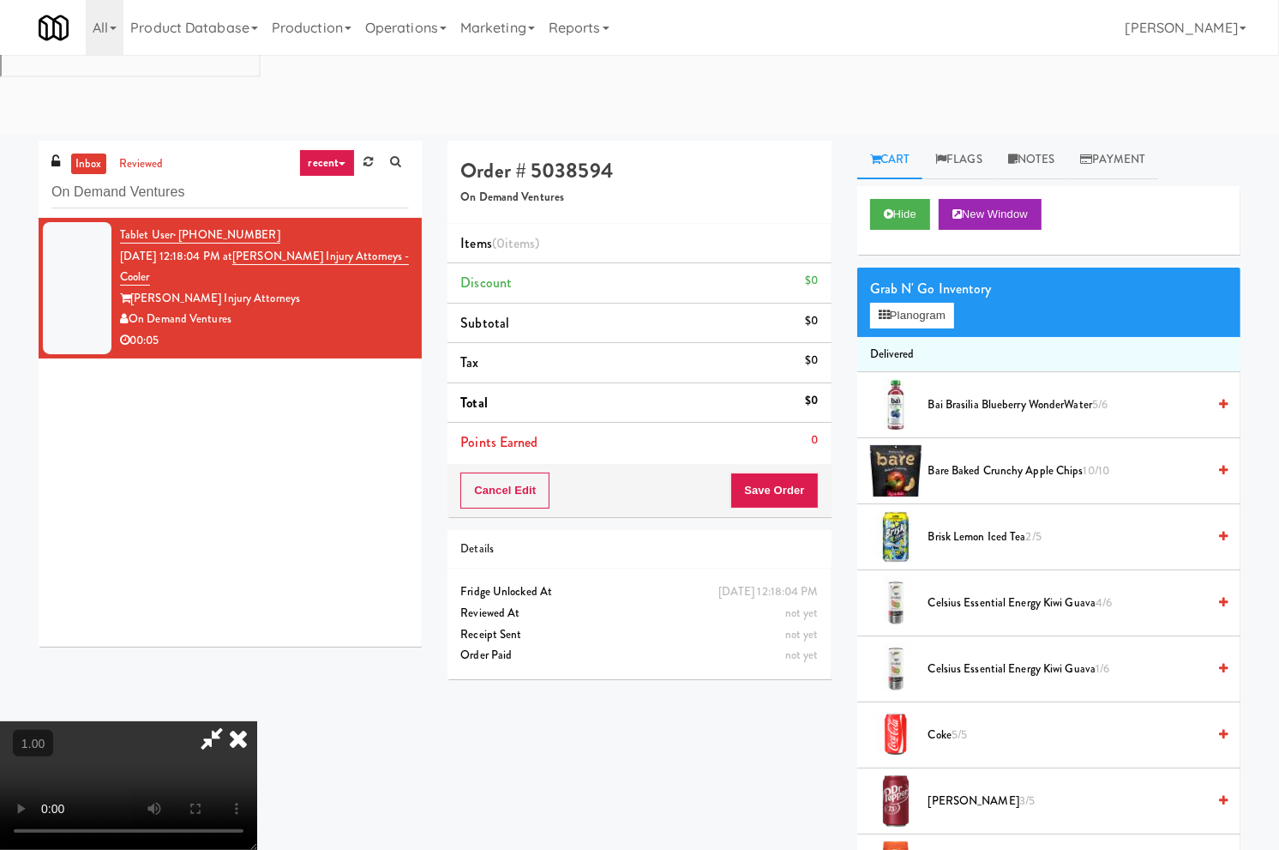
click at [257, 721] on video at bounding box center [128, 785] width 257 height 129
click at [883, 310] on icon at bounding box center [884, 315] width 11 height 11
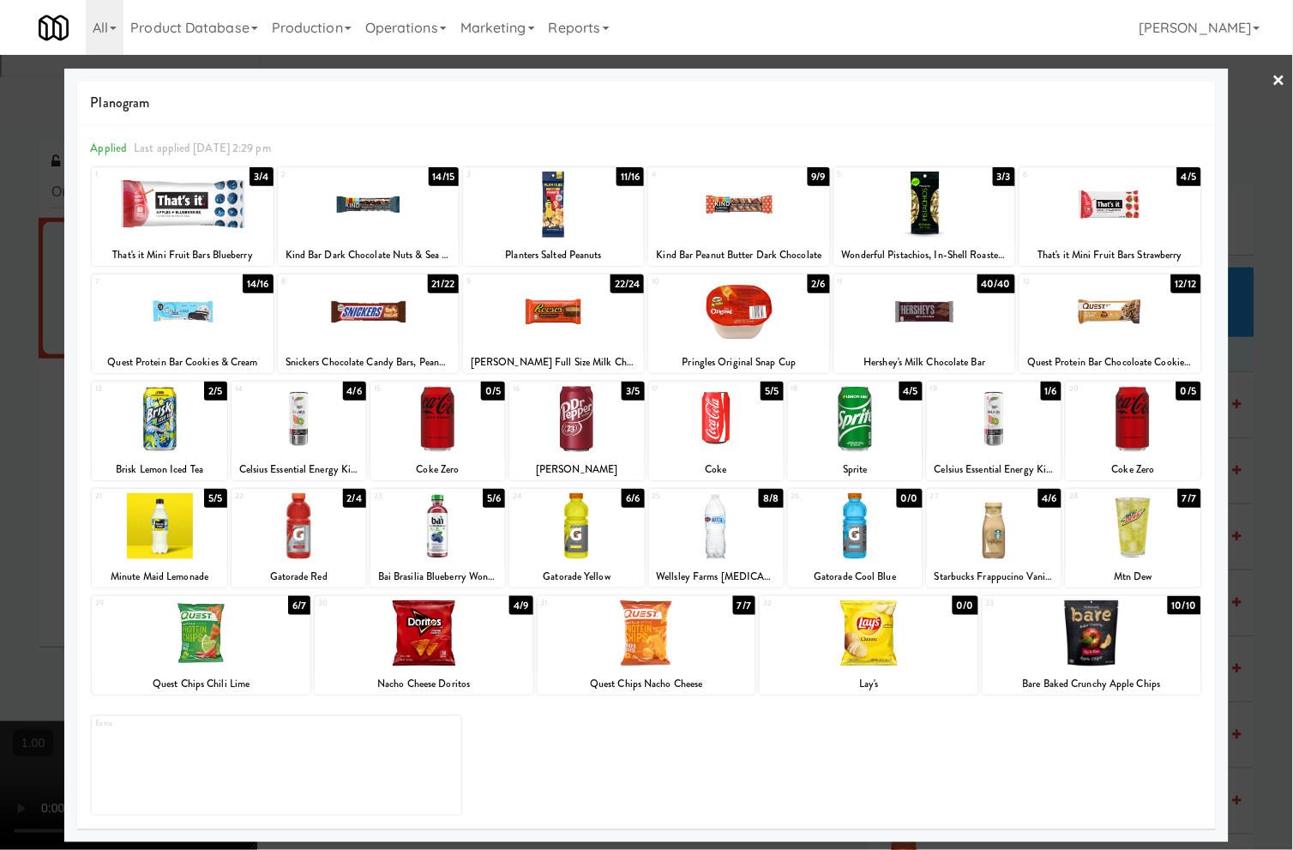
click at [457, 619] on div at bounding box center [424, 633] width 219 height 66
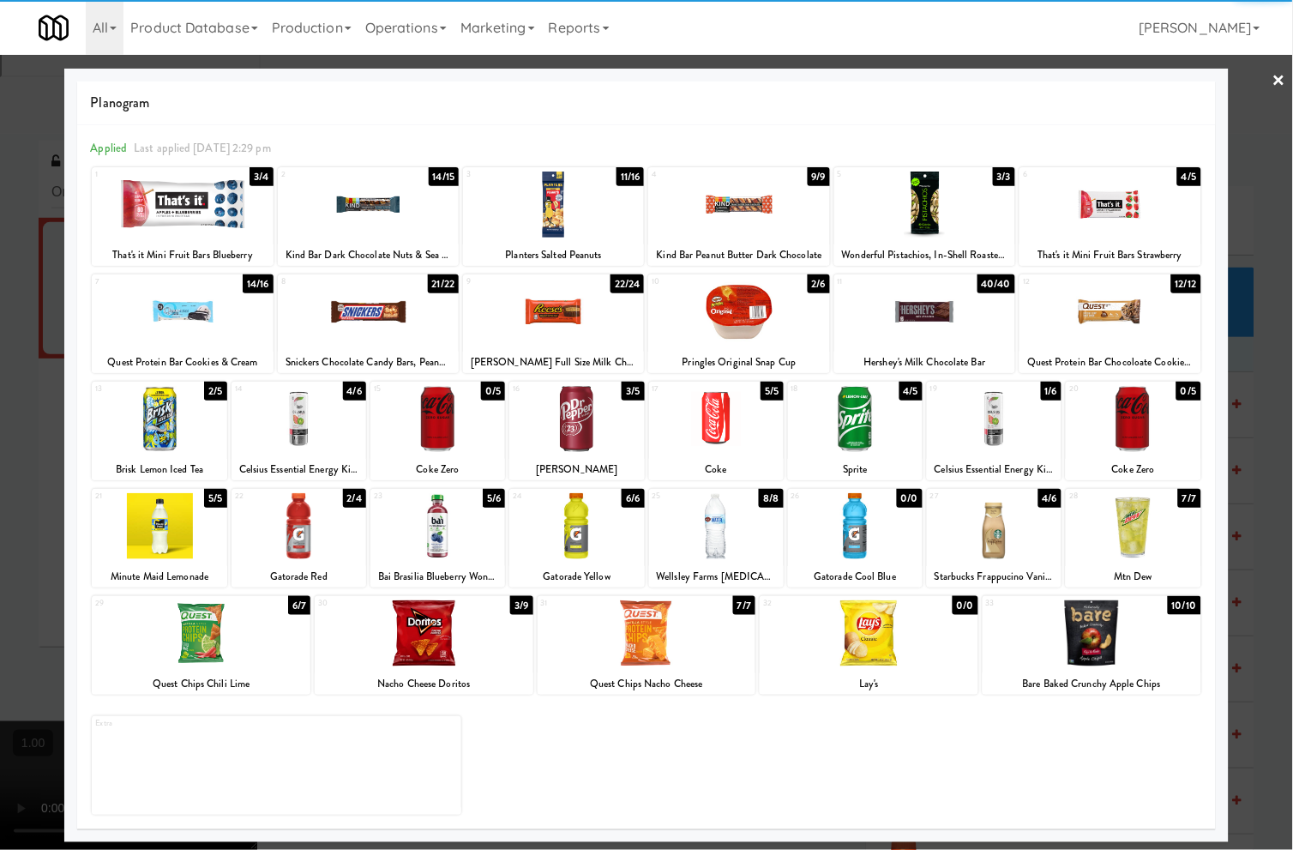
click at [609, 244] on div "Planters Salted Peanuts" at bounding box center [554, 254] width 176 height 21
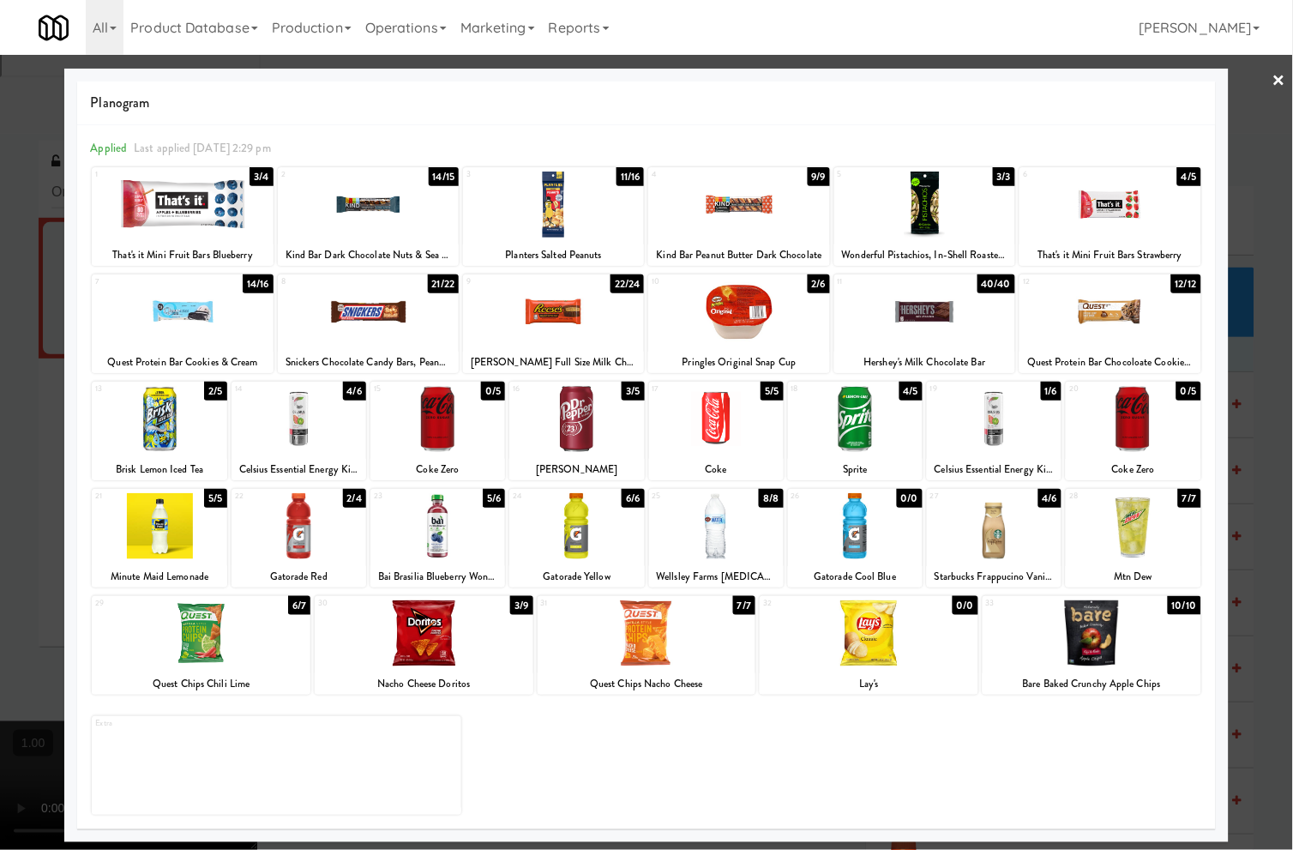
click at [1270, 78] on div at bounding box center [646, 425] width 1293 height 850
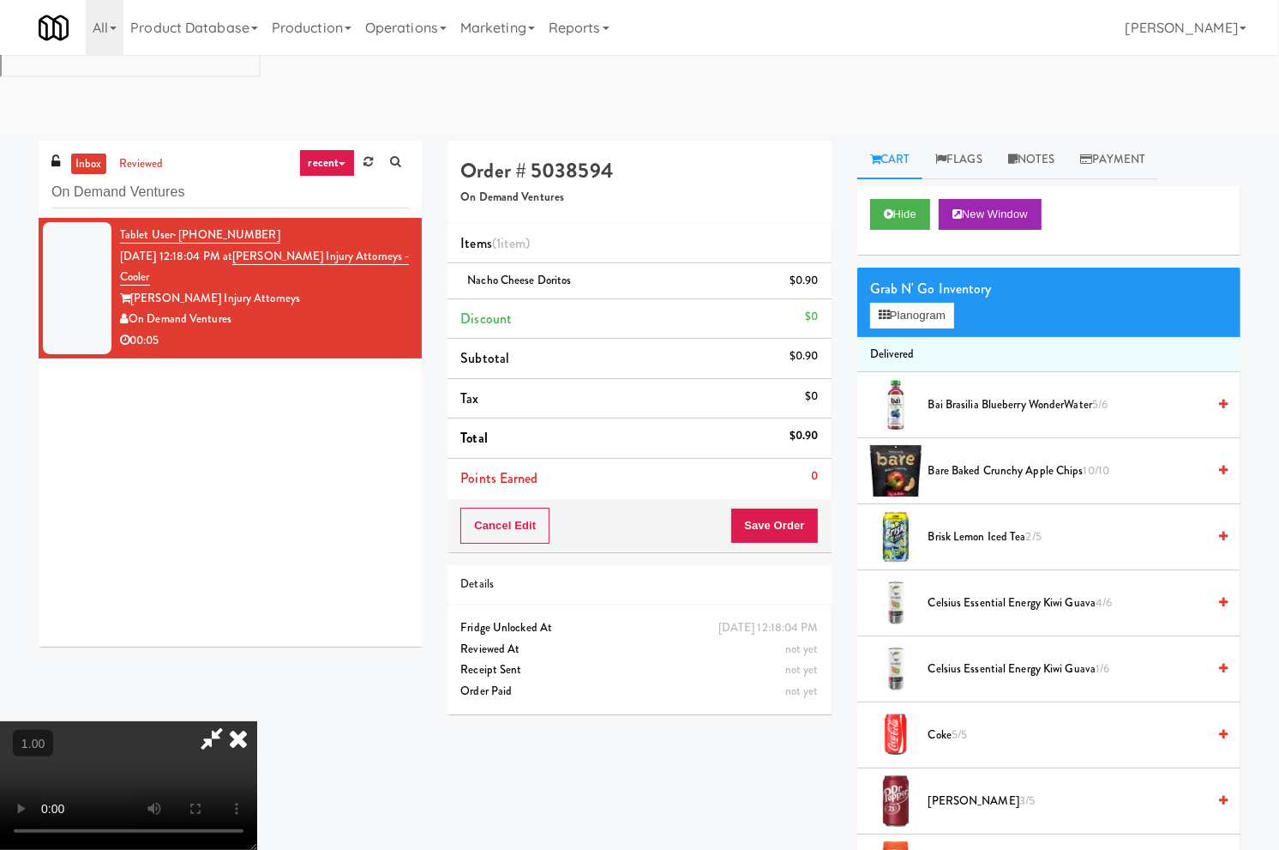
click at [257, 721] on icon at bounding box center [239, 738] width 38 height 34
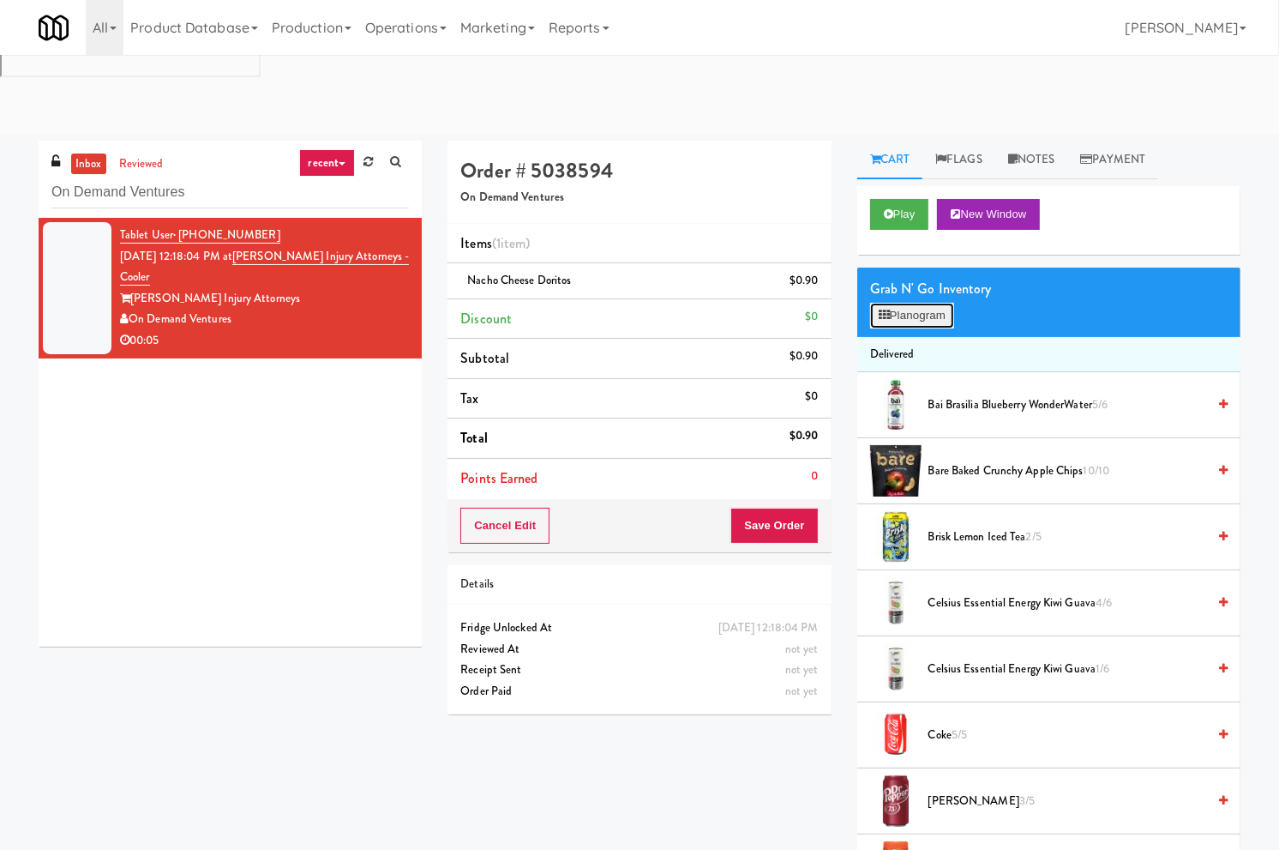
click at [935, 303] on button "Planogram" at bounding box center [912, 316] width 84 height 26
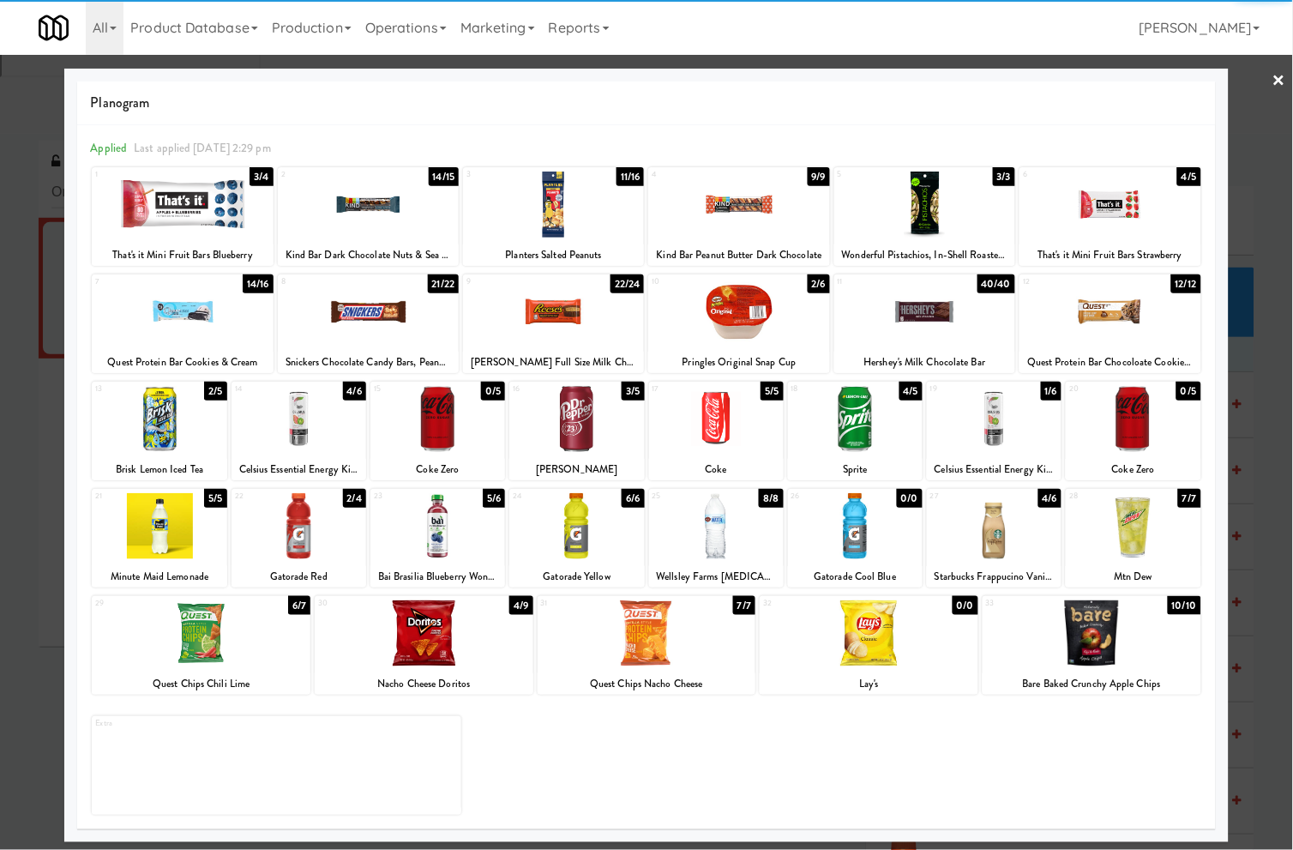
click at [534, 201] on div at bounding box center [553, 205] width 181 height 66
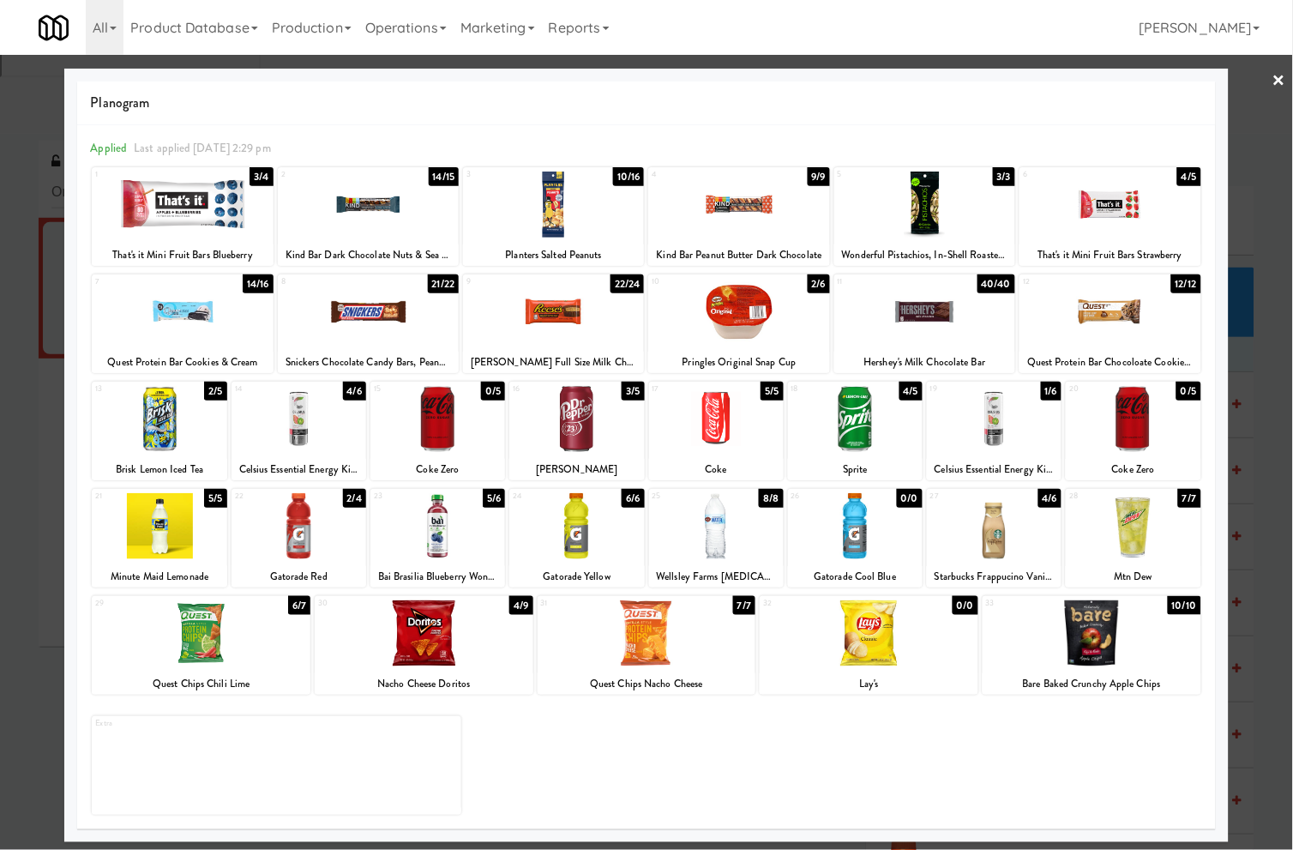
click at [1279, 92] on link "×" at bounding box center [1280, 81] width 14 height 53
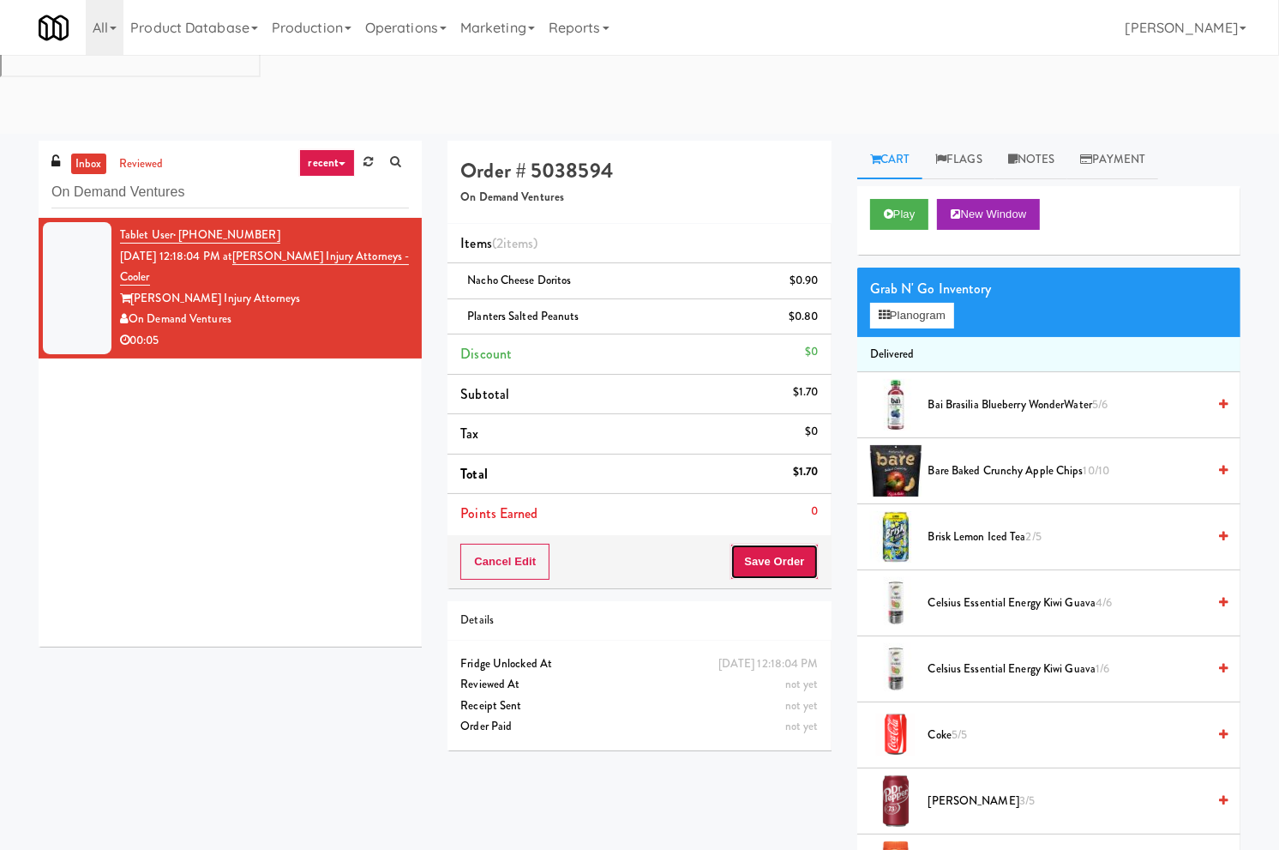
click at [786, 544] on button "Save Order" at bounding box center [774, 562] width 87 height 36
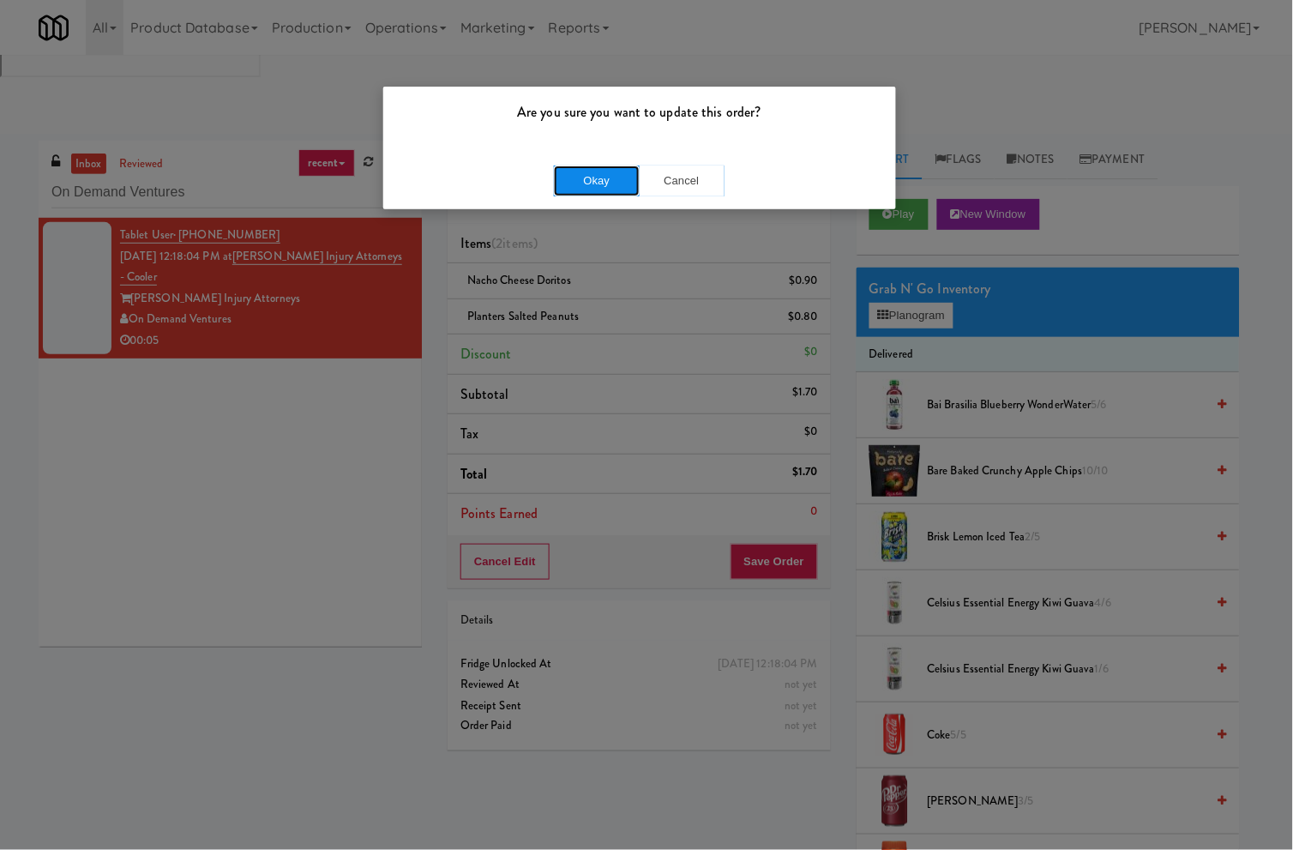
click at [595, 178] on button "Okay" at bounding box center [597, 181] width 86 height 31
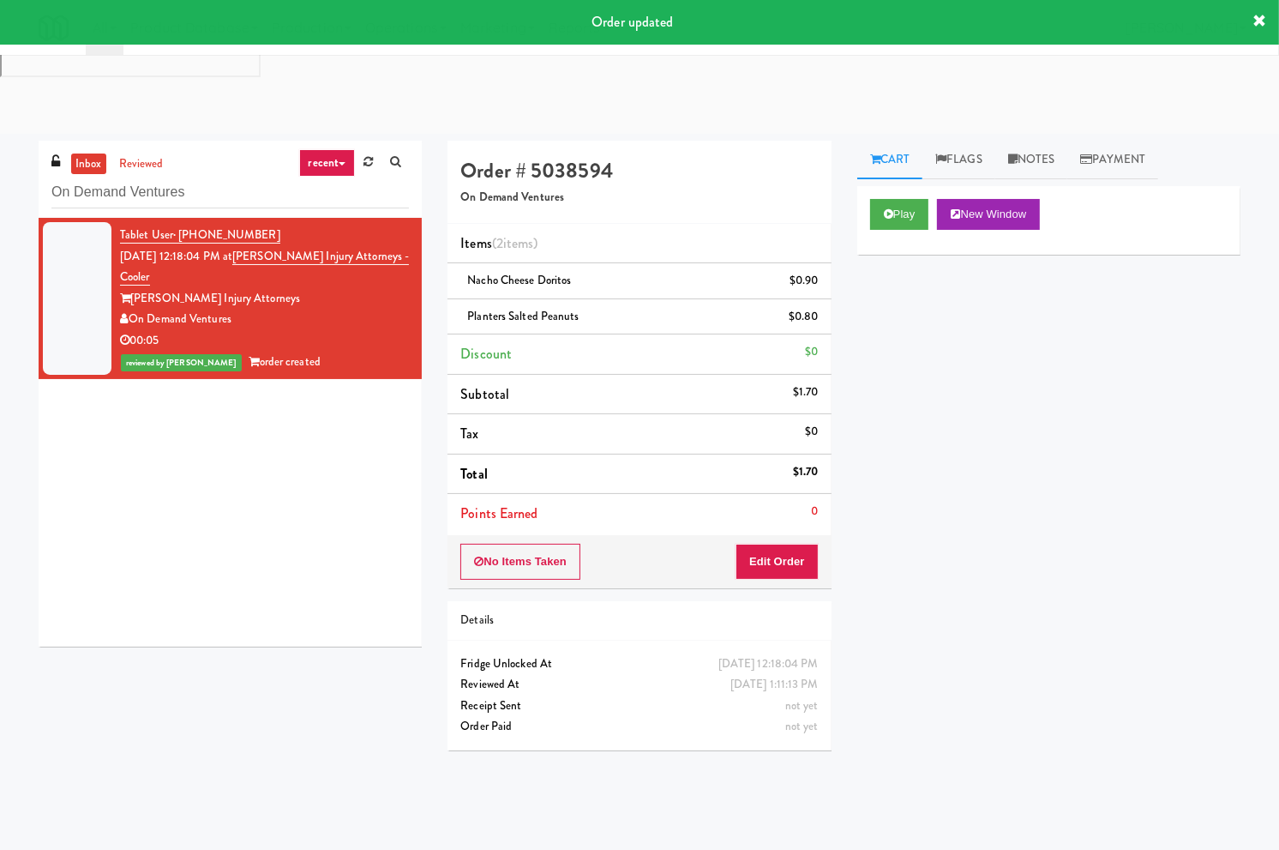
drag, startPoint x: 469, startPoint y: 147, endPoint x: 614, endPoint y: 193, distance: 152.1
click at [614, 224] on ul "Items (2 items ) Nacho Cheese Doritos $0.90 Planters Salted Peanuts $0.80 Disco…" at bounding box center [639, 379] width 383 height 310
copy ul "Nacho Cheese Doritos $0.90 Planters Salted Peanuts"
